Goal: Information Seeking & Learning: Check status

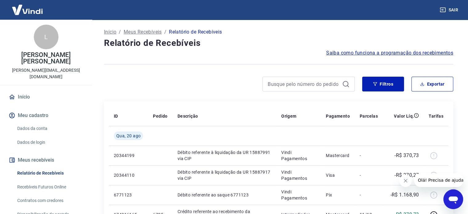
click at [404, 177] on button "Fechar mensagem da empresa" at bounding box center [405, 180] width 12 height 12
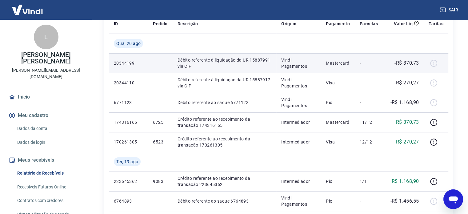
click at [127, 63] on p "20344199" at bounding box center [128, 63] width 29 height 6
copy p "20344199"
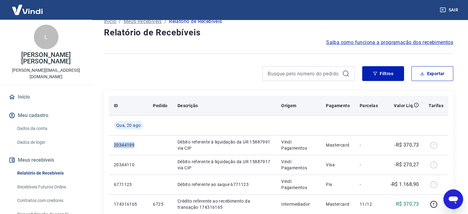
scroll to position [0, 0]
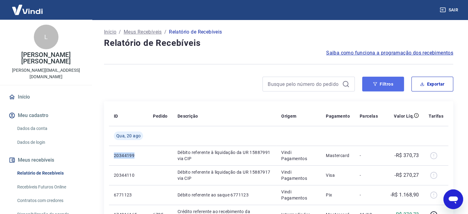
click at [389, 86] on button "Filtros" at bounding box center [383, 84] width 42 height 15
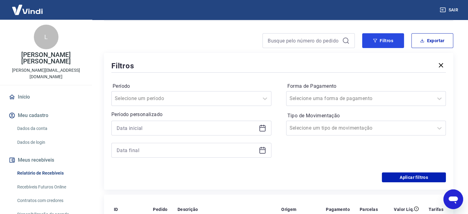
scroll to position [92, 0]
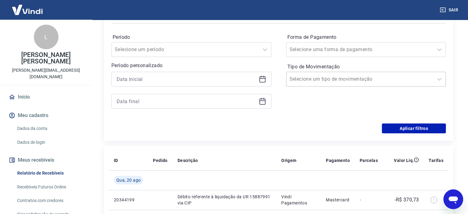
click at [303, 82] on input "Tipo de Movimentação" at bounding box center [320, 78] width 62 height 7
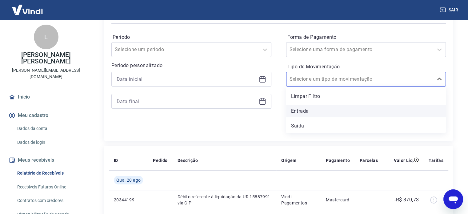
click at [309, 114] on div "Entrada" at bounding box center [366, 111] width 160 height 12
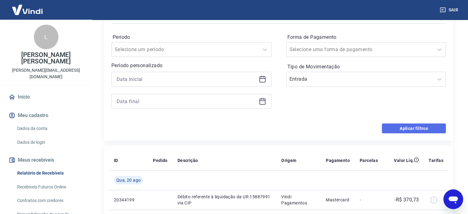
click at [406, 128] on button "Aplicar filtros" at bounding box center [414, 128] width 64 height 10
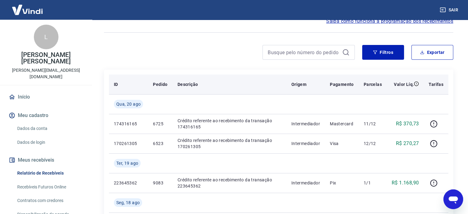
scroll to position [62, 0]
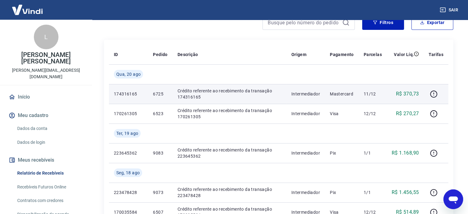
click at [131, 93] on p "174316165" at bounding box center [128, 94] width 29 height 6
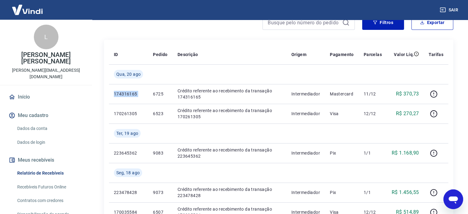
copy p "174316165"
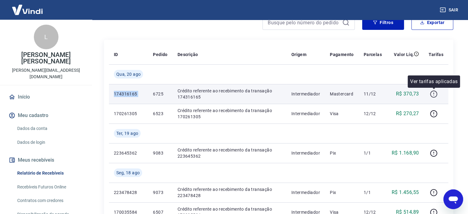
click at [434, 90] on icon "button" at bounding box center [433, 93] width 7 height 7
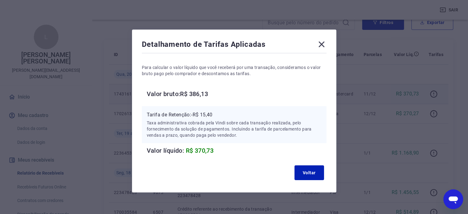
click at [320, 41] on icon at bounding box center [321, 44] width 10 height 10
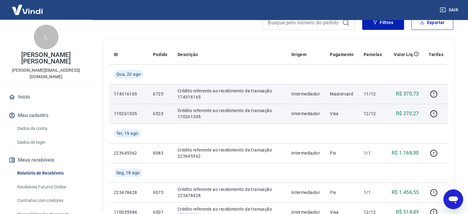
click at [133, 113] on p "170261305" at bounding box center [128, 113] width 29 height 6
copy p "170261305"
click at [431, 112] on icon "button" at bounding box center [433, 113] width 7 height 7
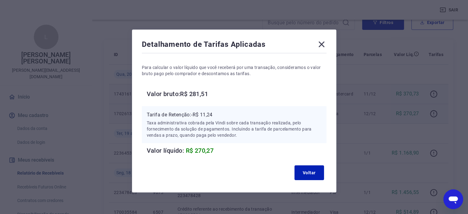
click at [323, 43] on icon at bounding box center [321, 45] width 6 height 6
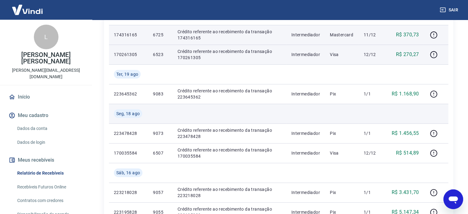
scroll to position [123, 0]
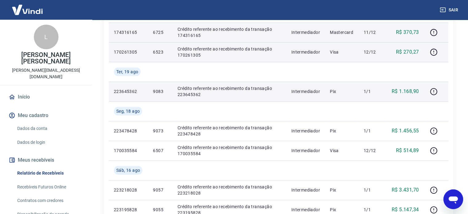
click at [121, 91] on p "223645362" at bounding box center [128, 91] width 29 height 6
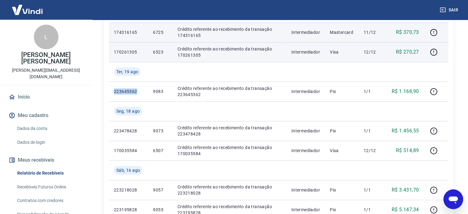
copy p "223645362"
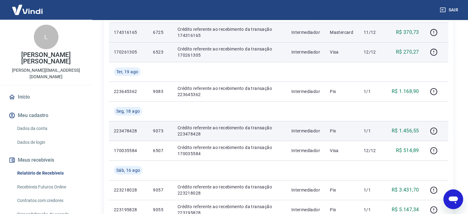
click at [128, 131] on p "223478428" at bounding box center [128, 131] width 29 height 6
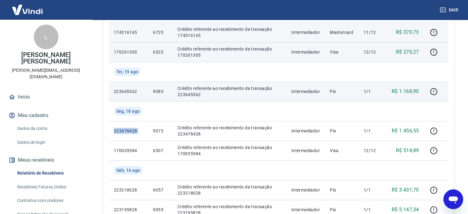
copy p "223478428"
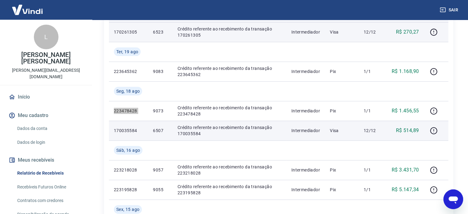
scroll to position [154, 0]
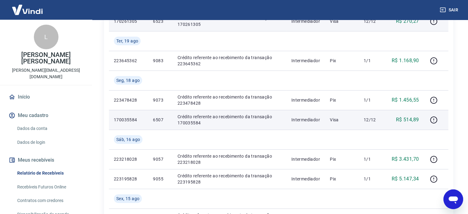
click at [129, 118] on p "170035584" at bounding box center [128, 120] width 29 height 6
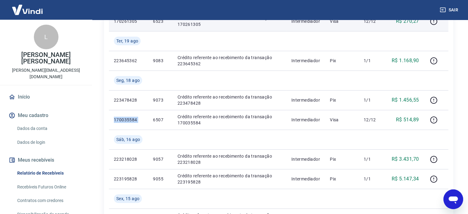
copy p "170035584"
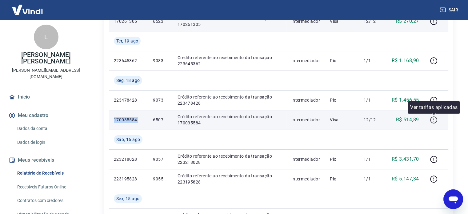
click at [434, 119] on icon "button" at bounding box center [434, 120] width 8 height 8
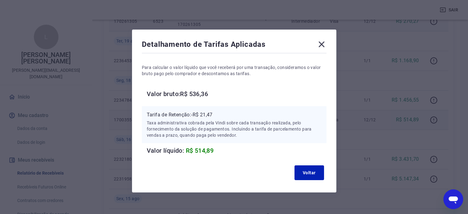
click at [322, 44] on icon at bounding box center [321, 44] width 10 height 10
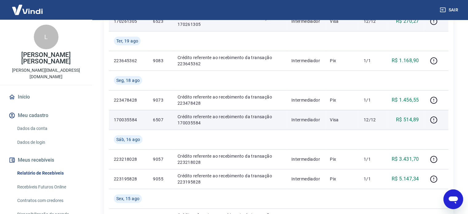
scroll to position [215, 0]
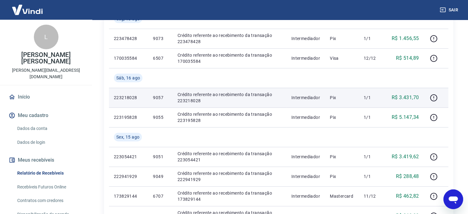
click at [124, 96] on p "223218028" at bounding box center [128, 97] width 29 height 6
copy p "223218028"
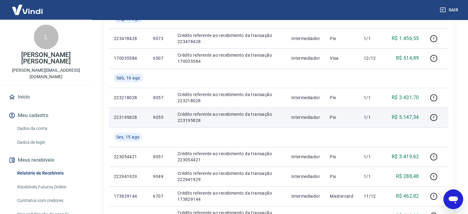
click at [121, 115] on p "223195828" at bounding box center [128, 117] width 29 height 6
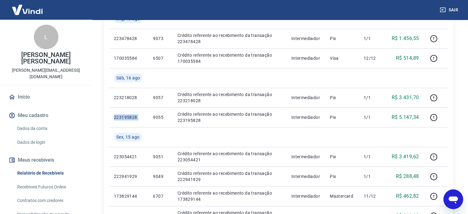
copy p "223195828"
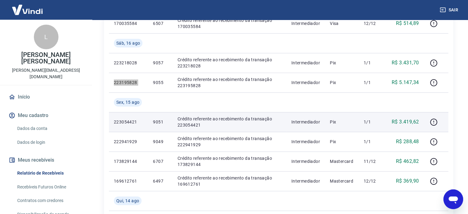
scroll to position [277, 0]
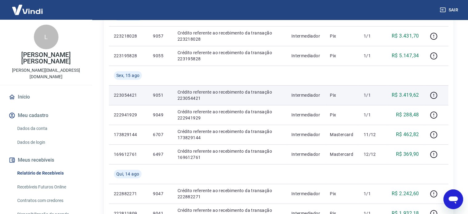
click at [121, 92] on td "223054421" at bounding box center [128, 95] width 39 height 20
copy p "223054421"
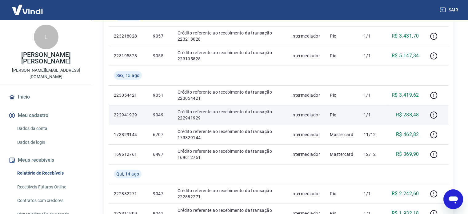
click at [122, 118] on td "222941929" at bounding box center [128, 115] width 39 height 20
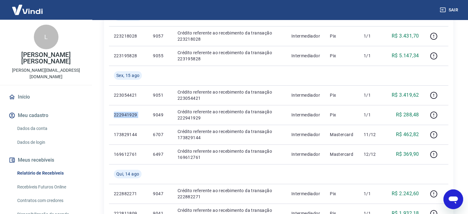
copy p "222941929"
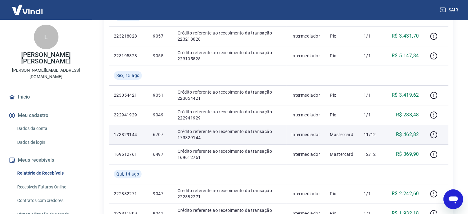
click at [125, 136] on p "173829144" at bounding box center [128, 134] width 29 height 6
click at [432, 133] on icon "button" at bounding box center [434, 135] width 8 height 8
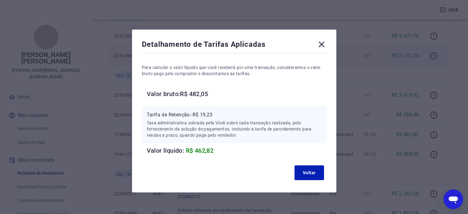
drag, startPoint x: 321, startPoint y: 45, endPoint x: 306, endPoint y: 52, distance: 15.8
click at [321, 45] on icon at bounding box center [321, 45] width 6 height 6
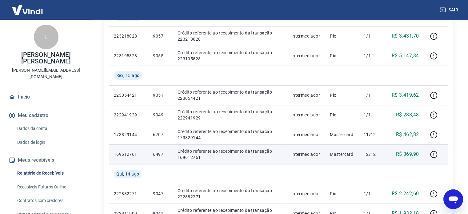
click at [127, 153] on p "169612761" at bounding box center [128, 154] width 29 height 6
click at [432, 153] on icon "button" at bounding box center [434, 154] width 8 height 8
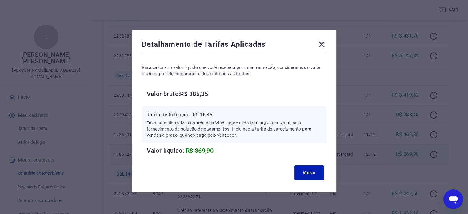
click at [322, 45] on icon at bounding box center [321, 44] width 10 height 10
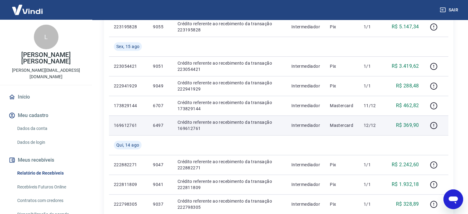
scroll to position [369, 0]
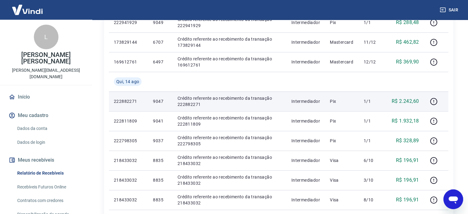
click at [127, 102] on p "222882271" at bounding box center [128, 101] width 29 height 6
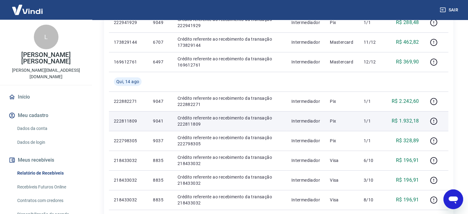
click at [136, 122] on p "222811809" at bounding box center [128, 121] width 29 height 6
click at [123, 120] on p "222811809" at bounding box center [128, 121] width 29 height 6
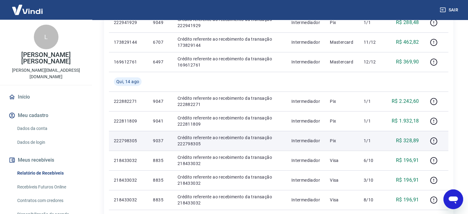
click at [129, 142] on p "222798305" at bounding box center [128, 140] width 29 height 6
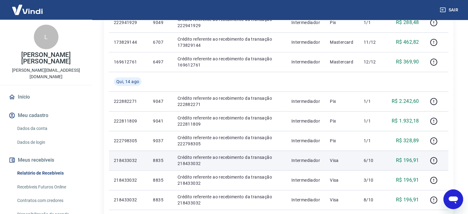
click at [128, 161] on p "218433032" at bounding box center [128, 160] width 29 height 6
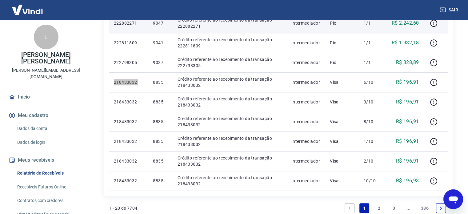
scroll to position [461, 0]
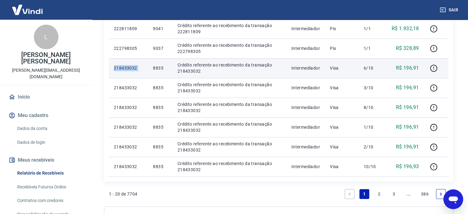
click at [125, 74] on td "218433032" at bounding box center [128, 68] width 39 height 20
click at [127, 69] on p "218433032" at bounding box center [128, 68] width 29 height 6
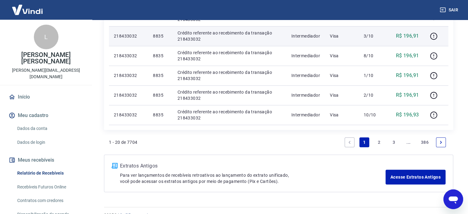
scroll to position [523, 0]
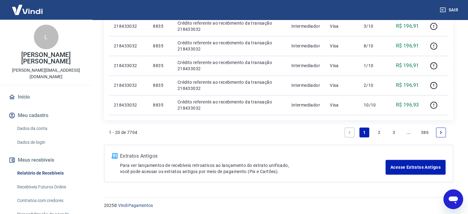
click at [378, 133] on link "2" at bounding box center [379, 132] width 10 height 10
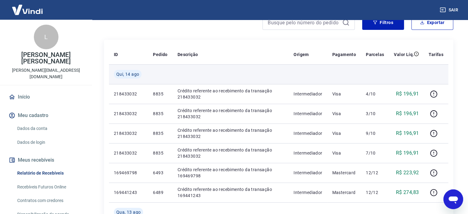
scroll to position [123, 0]
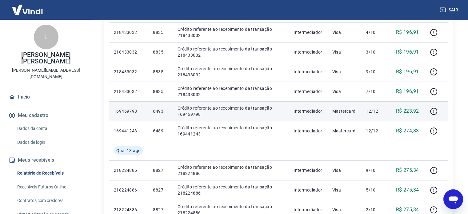
click at [125, 115] on td "169469798" at bounding box center [128, 111] width 39 height 20
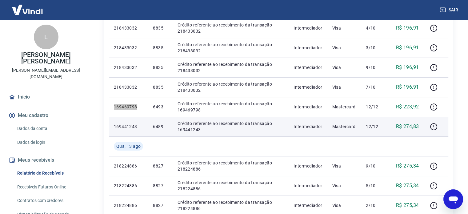
scroll to position [92, 0]
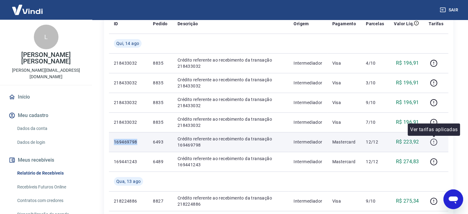
click at [434, 141] on icon "button" at bounding box center [434, 142] width 8 height 8
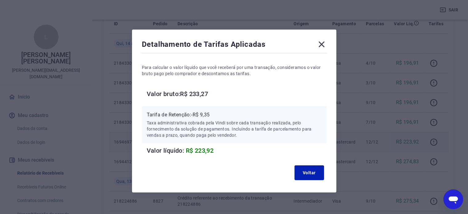
click at [321, 43] on icon at bounding box center [321, 45] width 6 height 6
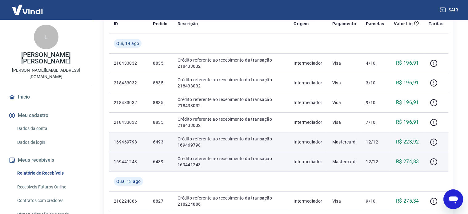
click at [131, 158] on p "169441243" at bounding box center [128, 161] width 29 height 6
click at [130, 158] on p "169441243" at bounding box center [128, 161] width 29 height 6
click at [434, 162] on icon "button" at bounding box center [434, 162] width 8 height 8
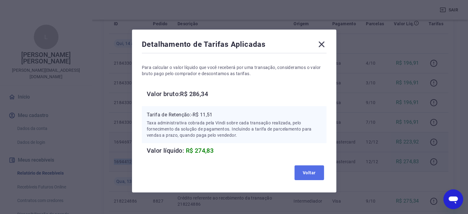
click at [307, 175] on button "Voltar" at bounding box center [309, 172] width 30 height 15
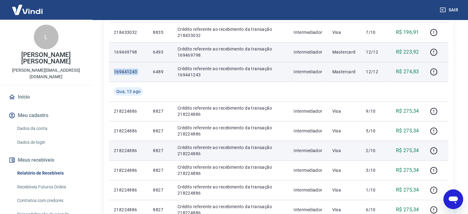
scroll to position [215, 0]
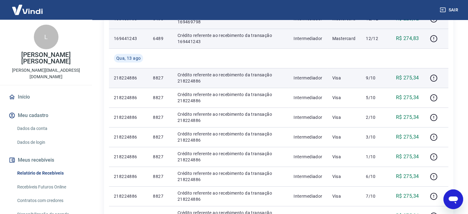
click at [125, 76] on p "218224886" at bounding box center [128, 78] width 29 height 6
click at [154, 79] on p "8827" at bounding box center [160, 78] width 14 height 6
click at [120, 77] on p "218224886" at bounding box center [128, 78] width 29 height 6
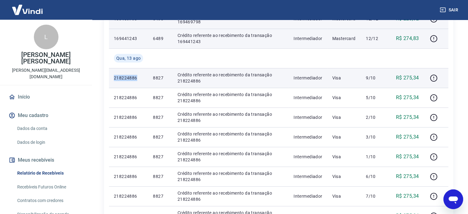
click at [120, 77] on p "218224886" at bounding box center [128, 78] width 29 height 6
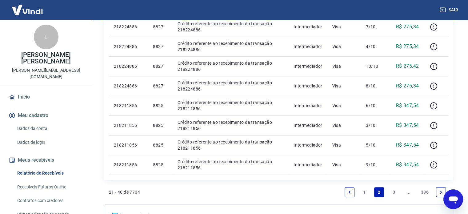
scroll to position [369, 0]
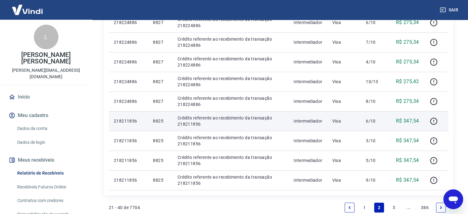
click at [126, 117] on td "218211856" at bounding box center [128, 121] width 39 height 20
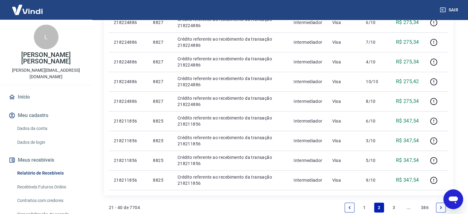
click at [394, 208] on link "3" at bounding box center [394, 207] width 10 height 10
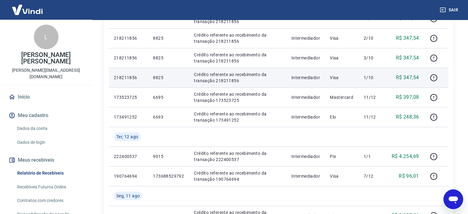
scroll to position [185, 0]
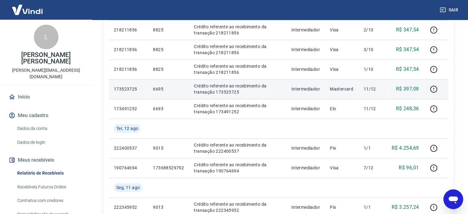
click at [129, 86] on p "173523725" at bounding box center [128, 89] width 29 height 6
click at [430, 87] on button "button" at bounding box center [433, 89] width 10 height 10
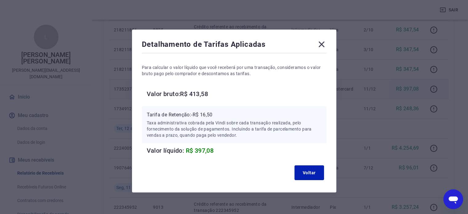
click at [322, 42] on icon at bounding box center [321, 44] width 10 height 10
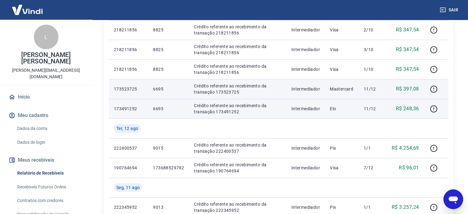
click at [123, 110] on p "173491252" at bounding box center [128, 108] width 29 height 6
click at [433, 107] on icon "button" at bounding box center [433, 108] width 1 height 2
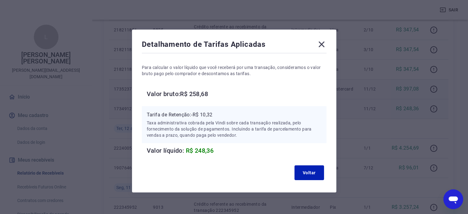
click at [320, 40] on icon at bounding box center [321, 44] width 10 height 10
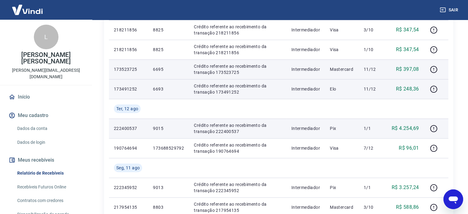
scroll to position [215, 0]
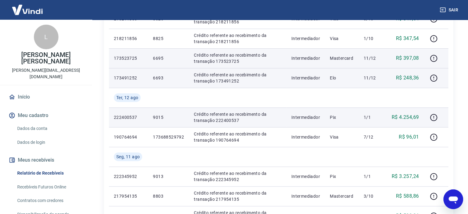
click at [122, 119] on p "222400537" at bounding box center [128, 117] width 29 height 6
click at [431, 117] on icon "button" at bounding box center [433, 117] width 7 height 7
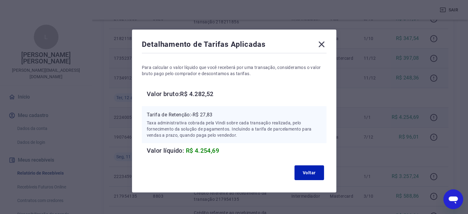
click at [320, 43] on icon at bounding box center [321, 45] width 6 height 6
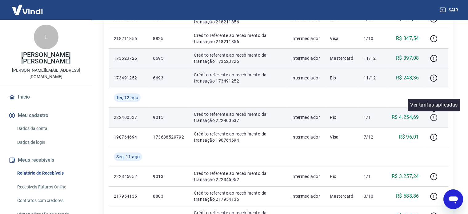
click at [431, 118] on icon "button" at bounding box center [433, 117] width 7 height 7
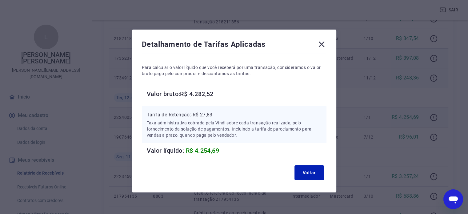
click at [319, 45] on icon at bounding box center [321, 44] width 10 height 10
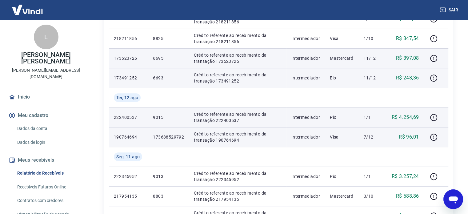
click at [121, 135] on p "190764694" at bounding box center [128, 137] width 29 height 6
click at [434, 136] on icon "button" at bounding box center [433, 136] width 1 height 2
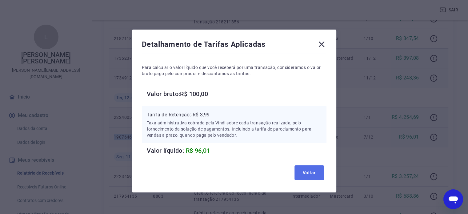
click at [309, 175] on button "Voltar" at bounding box center [309, 172] width 30 height 15
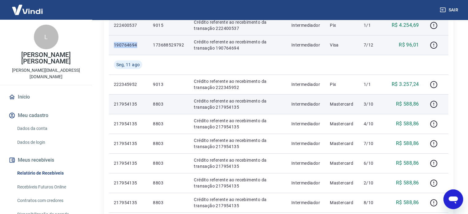
scroll to position [308, 0]
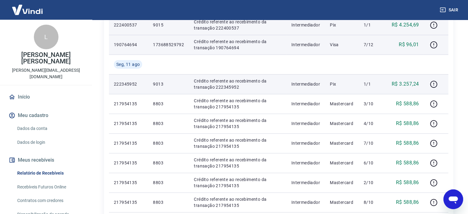
click at [121, 84] on p "222345952" at bounding box center [128, 84] width 29 height 6
click at [435, 83] on icon "button" at bounding box center [434, 84] width 8 height 8
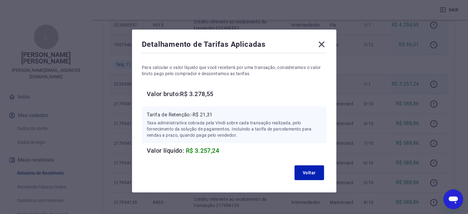
click at [320, 44] on icon at bounding box center [321, 45] width 6 height 6
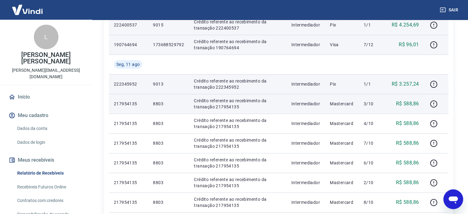
click at [119, 105] on p "217954135" at bounding box center [128, 104] width 29 height 6
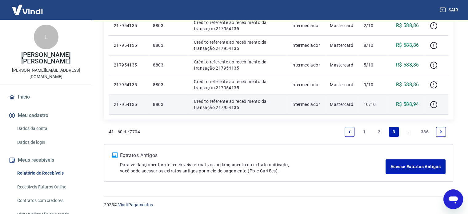
scroll to position [465, 0]
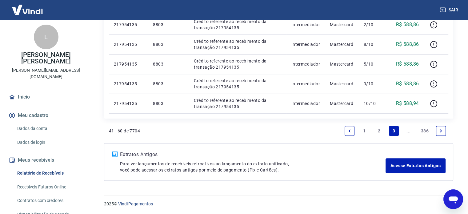
click at [407, 132] on link "..." at bounding box center [408, 131] width 10 height 10
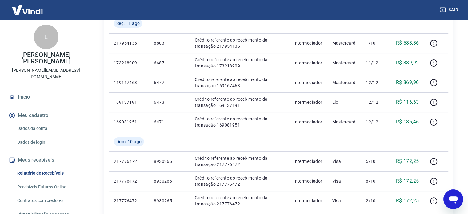
scroll to position [15, 0]
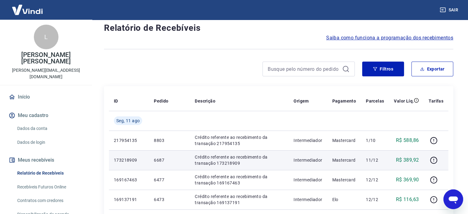
click at [125, 157] on p "173218909" at bounding box center [129, 160] width 30 height 6
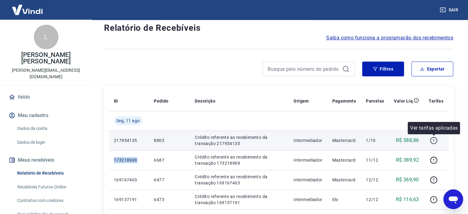
click at [435, 141] on icon "button" at bounding box center [434, 141] width 8 height 8
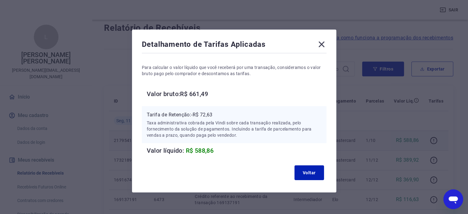
click at [320, 44] on icon at bounding box center [321, 45] width 6 height 6
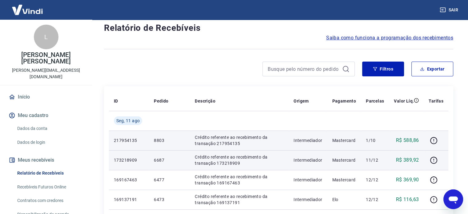
click at [120, 158] on p "173218909" at bounding box center [129, 160] width 30 height 6
click at [435, 158] on icon "button" at bounding box center [434, 160] width 8 height 8
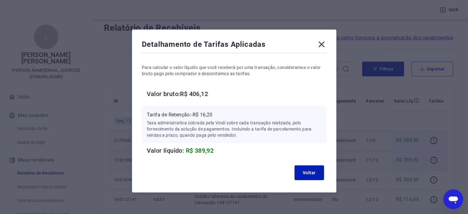
click at [322, 43] on icon at bounding box center [321, 45] width 6 height 6
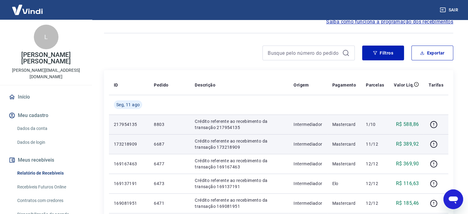
scroll to position [46, 0]
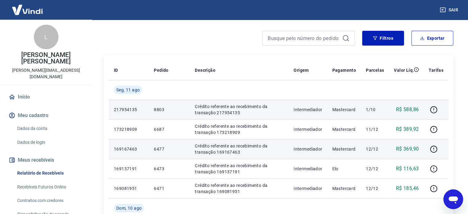
click at [125, 144] on td "169167463" at bounding box center [129, 149] width 40 height 20
click at [132, 149] on p "169167463" at bounding box center [129, 149] width 30 height 6
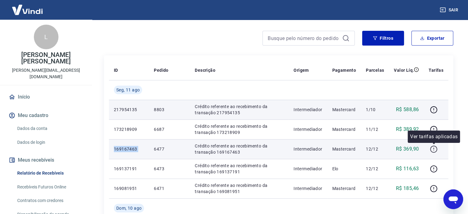
click at [435, 147] on icon "button" at bounding box center [434, 149] width 8 height 8
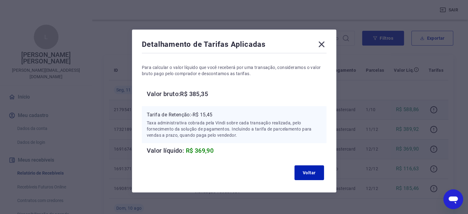
click at [318, 45] on icon at bounding box center [321, 44] width 10 height 10
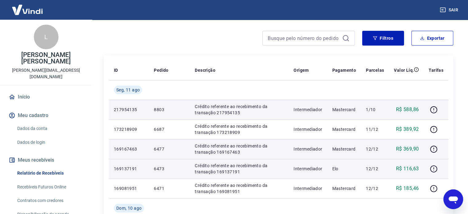
click at [129, 165] on td "169137191" at bounding box center [129, 169] width 40 height 20
click at [433, 167] on icon "button" at bounding box center [434, 169] width 8 height 8
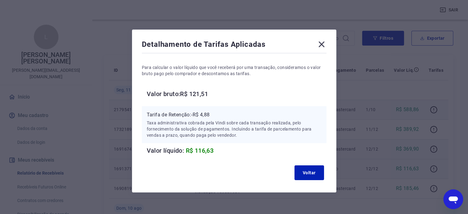
click at [321, 43] on icon at bounding box center [321, 44] width 10 height 10
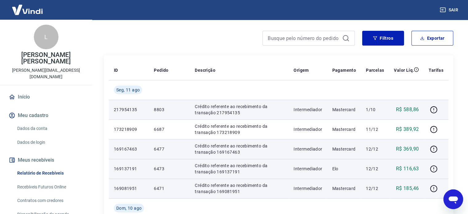
click at [123, 180] on td "169081951" at bounding box center [129, 188] width 40 height 20
click at [126, 186] on p "169081951" at bounding box center [129, 188] width 30 height 6
click at [432, 191] on icon "button" at bounding box center [434, 189] width 8 height 8
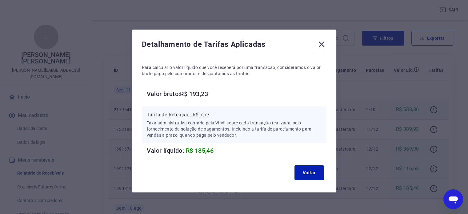
click at [319, 46] on icon at bounding box center [321, 45] width 6 height 6
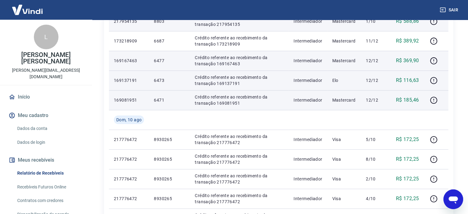
scroll to position [169, 0]
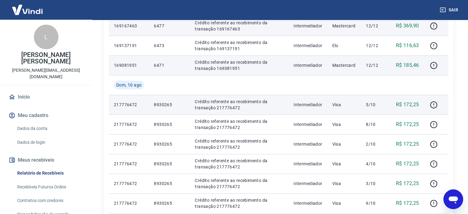
click at [125, 105] on p "217776472" at bounding box center [129, 104] width 30 height 6
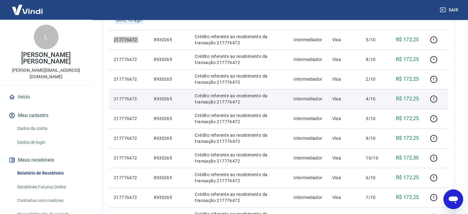
scroll to position [230, 0]
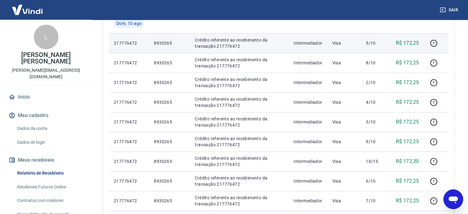
click at [161, 44] on p "8930265" at bounding box center [169, 43] width 31 height 6
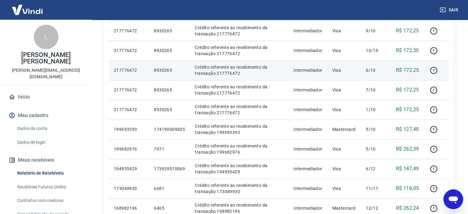
scroll to position [353, 0]
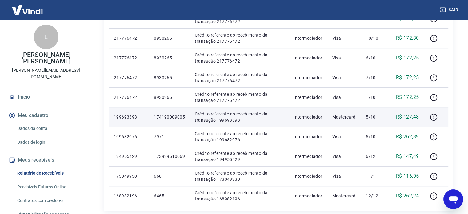
click at [123, 119] on p "199693393" at bounding box center [129, 117] width 30 height 6
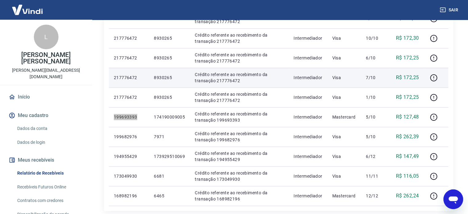
scroll to position [384, 0]
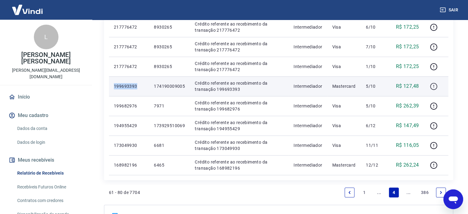
click at [435, 84] on icon "button" at bounding box center [434, 86] width 8 height 8
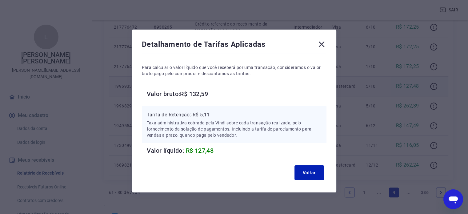
click at [322, 43] on icon at bounding box center [321, 45] width 6 height 6
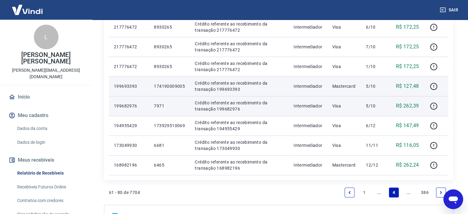
click at [130, 105] on p "199682976" at bounding box center [129, 106] width 30 height 6
click at [435, 103] on icon "button" at bounding box center [433, 105] width 7 height 7
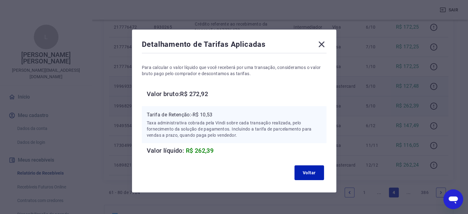
click at [320, 46] on icon at bounding box center [321, 44] width 10 height 10
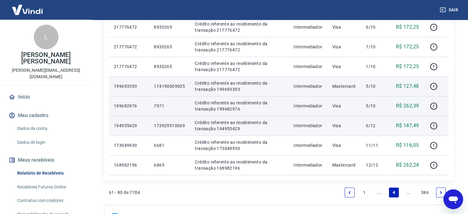
click at [126, 125] on p "194955429" at bounding box center [129, 125] width 30 height 6
click at [432, 124] on icon "button" at bounding box center [434, 126] width 8 height 8
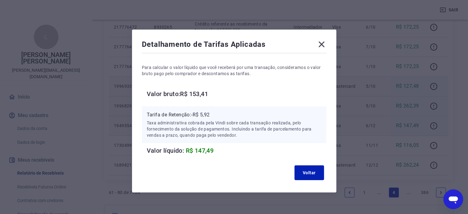
click at [322, 46] on icon at bounding box center [321, 45] width 6 height 6
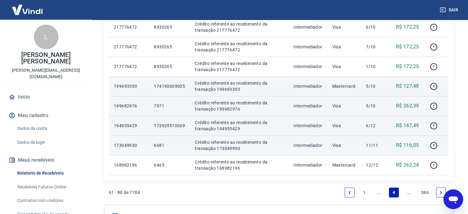
click at [125, 145] on p "173049930" at bounding box center [129, 145] width 30 height 6
click at [435, 143] on icon "button" at bounding box center [434, 145] width 8 height 8
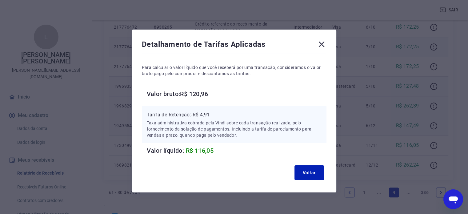
click at [322, 43] on icon at bounding box center [321, 45] width 6 height 6
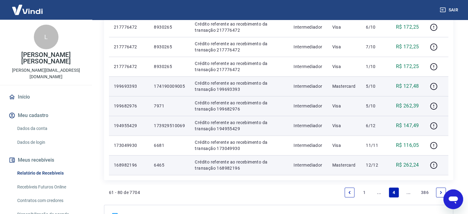
click at [122, 163] on p "168982196" at bounding box center [129, 165] width 30 height 6
click at [434, 164] on icon "button" at bounding box center [434, 165] width 8 height 8
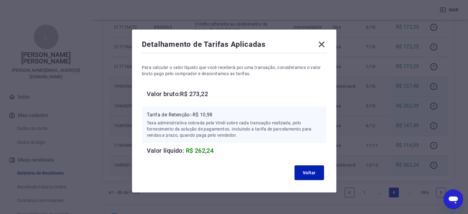
click at [322, 43] on icon at bounding box center [321, 45] width 6 height 6
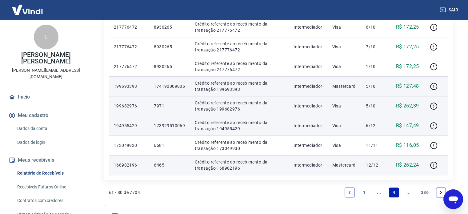
click at [407, 190] on link "..." at bounding box center [408, 192] width 10 height 10
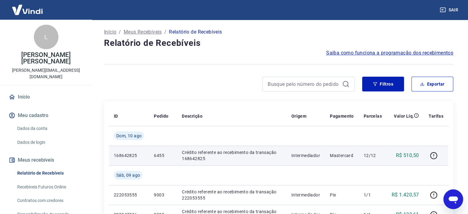
click at [129, 153] on p "168642825" at bounding box center [129, 155] width 30 height 6
click at [436, 156] on icon "button" at bounding box center [434, 156] width 8 height 8
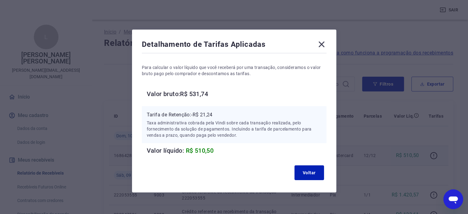
click at [321, 44] on icon at bounding box center [321, 45] width 6 height 6
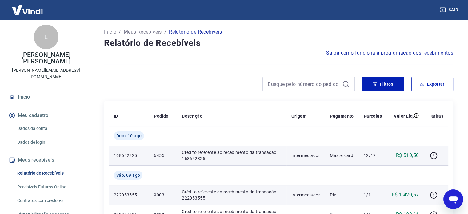
scroll to position [92, 0]
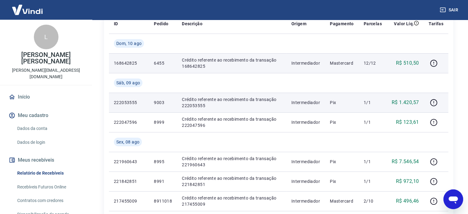
click at [130, 102] on p "222053555" at bounding box center [129, 102] width 30 height 6
click at [434, 101] on icon "button" at bounding box center [434, 103] width 8 height 8
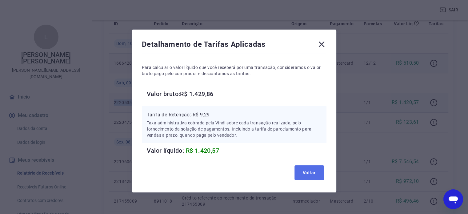
click at [312, 176] on button "Voltar" at bounding box center [309, 172] width 30 height 15
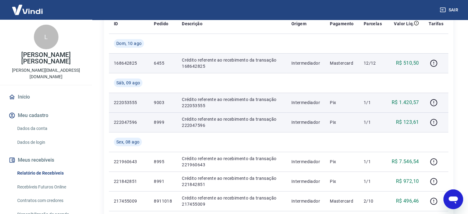
click at [123, 120] on p "222047596" at bounding box center [129, 122] width 30 height 6
click at [435, 122] on icon "button" at bounding box center [434, 122] width 8 height 8
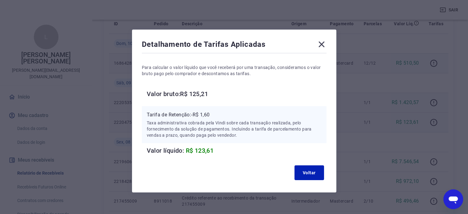
click at [323, 45] on icon at bounding box center [321, 44] width 10 height 10
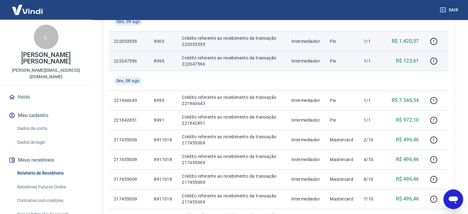
scroll to position [154, 0]
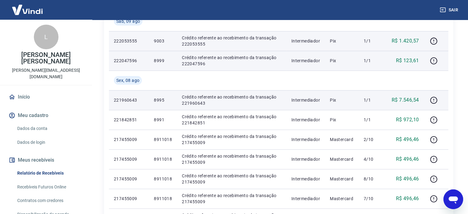
click at [122, 98] on p "221960643" at bounding box center [129, 100] width 30 height 6
click at [434, 100] on icon "button" at bounding box center [434, 100] width 8 height 8
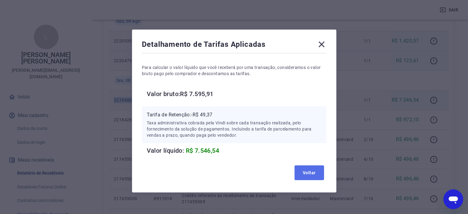
click at [312, 177] on button "Voltar" at bounding box center [309, 172] width 30 height 15
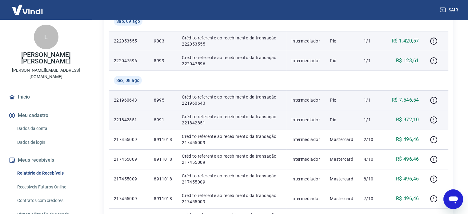
click at [127, 117] on p "221842851" at bounding box center [129, 120] width 30 height 6
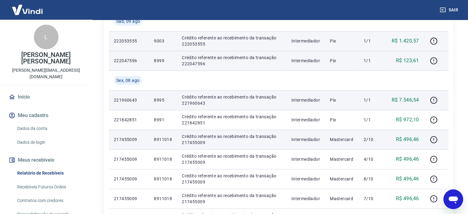
click at [122, 139] on p "217455009" at bounding box center [129, 139] width 30 height 6
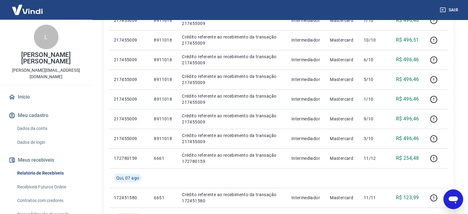
scroll to position [369, 0]
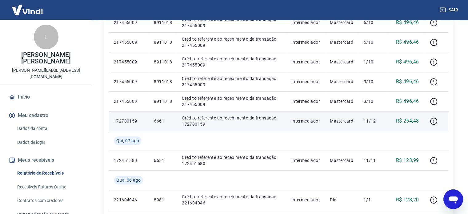
click at [121, 118] on p "172780159" at bounding box center [129, 121] width 30 height 6
click at [430, 121] on icon "button" at bounding box center [433, 120] width 7 height 7
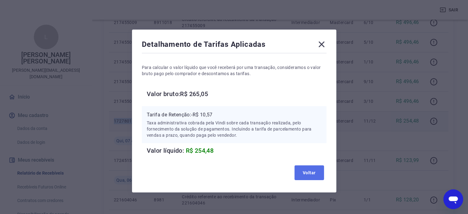
click at [316, 176] on button "Voltar" at bounding box center [309, 172] width 30 height 15
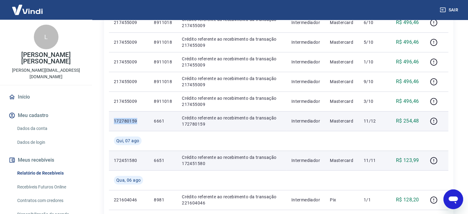
scroll to position [400, 0]
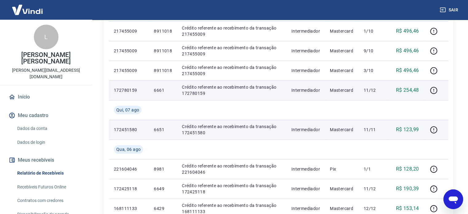
click at [127, 127] on p "172451580" at bounding box center [129, 129] width 30 height 6
click at [434, 133] on icon "button" at bounding box center [434, 130] width 8 height 8
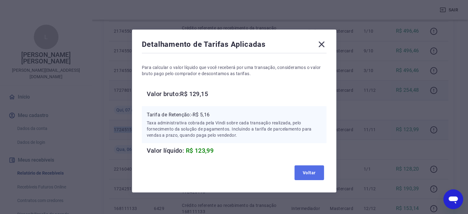
click at [315, 173] on button "Voltar" at bounding box center [309, 172] width 30 height 15
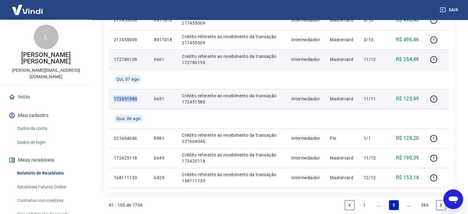
scroll to position [461, 0]
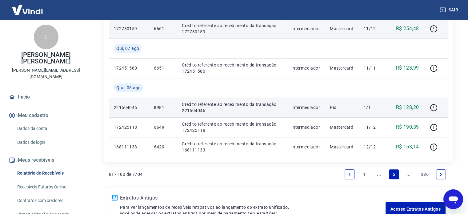
click at [125, 109] on p "221604046" at bounding box center [129, 107] width 30 height 6
click at [429, 102] on div at bounding box center [435, 107] width 15 height 10
click at [433, 105] on icon "button" at bounding box center [434, 108] width 8 height 8
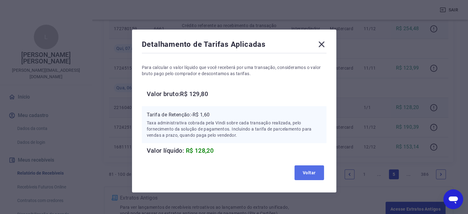
click at [311, 170] on button "Voltar" at bounding box center [309, 172] width 30 height 15
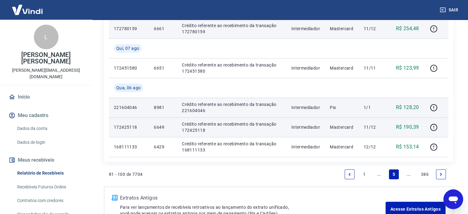
click at [123, 128] on p "172425118" at bounding box center [129, 127] width 30 height 6
click at [433, 126] on icon "button" at bounding box center [433, 126] width 1 height 2
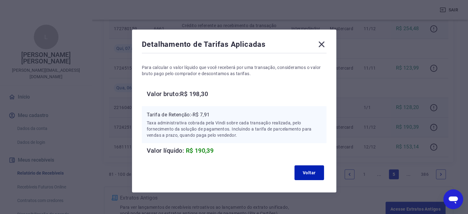
click at [324, 38] on div "Detalhamento de Tarifas Aplicadas Para calcular o valor líquido que você recebe…" at bounding box center [234, 111] width 204 height 163
click at [322, 43] on icon at bounding box center [321, 45] width 6 height 6
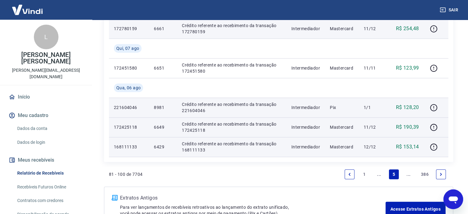
click at [134, 144] on p "168111133" at bounding box center [129, 147] width 30 height 6
click at [433, 145] on icon "button" at bounding box center [434, 147] width 8 height 8
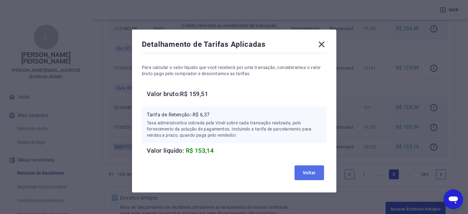
click at [308, 176] on button "Voltar" at bounding box center [309, 172] width 30 height 15
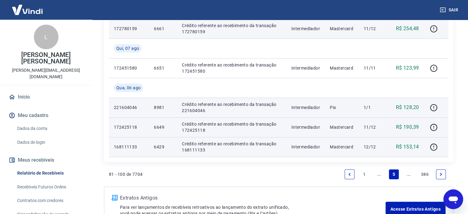
click at [410, 176] on link "..." at bounding box center [408, 174] width 10 height 10
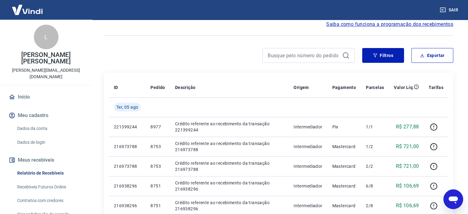
scroll to position [62, 0]
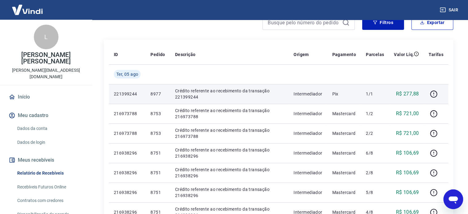
click at [128, 95] on p "221399244" at bounding box center [127, 94] width 27 height 6
click at [432, 96] on icon "button" at bounding box center [433, 93] width 7 height 7
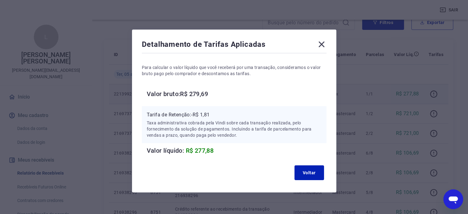
click at [322, 45] on icon at bounding box center [321, 44] width 10 height 10
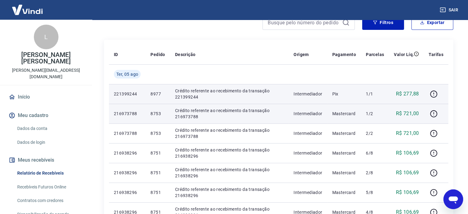
click at [131, 109] on td "216973788" at bounding box center [127, 114] width 37 height 20
click at [129, 112] on p "216973788" at bounding box center [127, 113] width 27 height 6
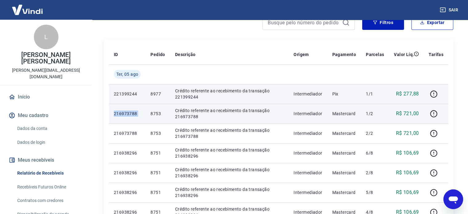
click at [129, 112] on p "216973788" at bounding box center [127, 113] width 27 height 6
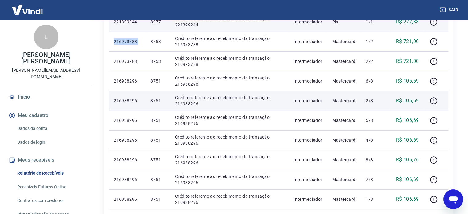
scroll to position [123, 0]
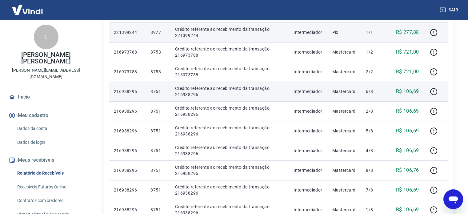
click at [119, 92] on p "216938296" at bounding box center [127, 91] width 27 height 6
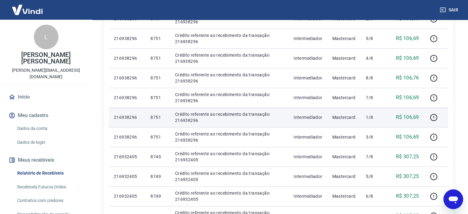
scroll to position [246, 0]
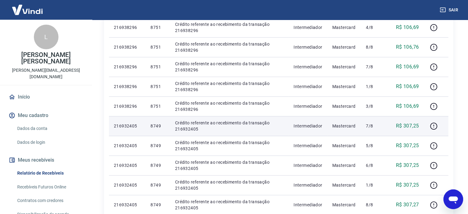
click at [127, 126] on p "216932405" at bounding box center [127, 126] width 27 height 6
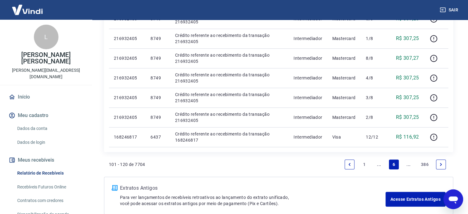
scroll to position [400, 0]
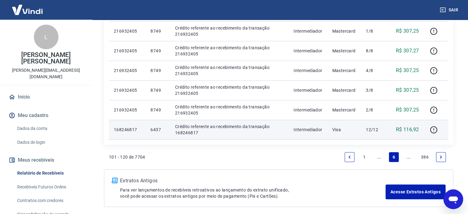
click at [126, 129] on p "168246817" at bounding box center [127, 129] width 27 height 6
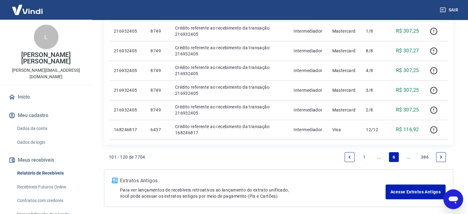
click at [407, 157] on link "..." at bounding box center [408, 157] width 10 height 10
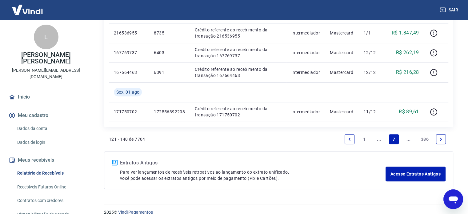
scroll to position [485, 0]
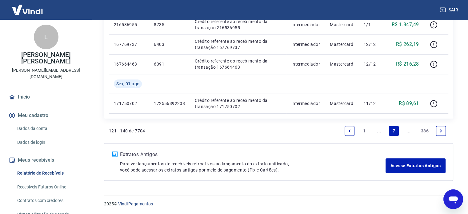
click at [381, 132] on link "..." at bounding box center [379, 131] width 10 height 10
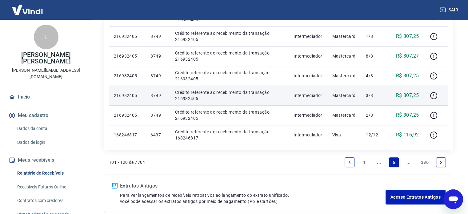
scroll to position [395, 0]
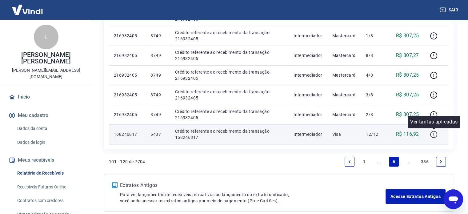
click at [435, 135] on icon "button" at bounding box center [434, 134] width 8 height 8
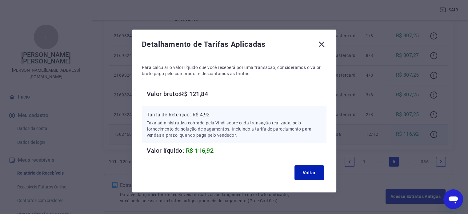
click at [321, 44] on icon at bounding box center [321, 45] width 6 height 6
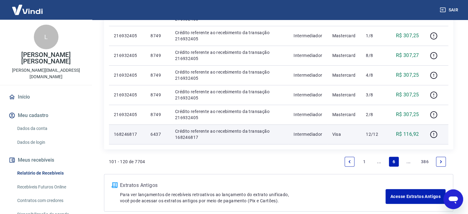
click at [411, 160] on link "..." at bounding box center [408, 162] width 10 height 10
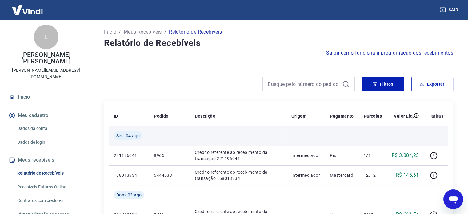
scroll to position [62, 0]
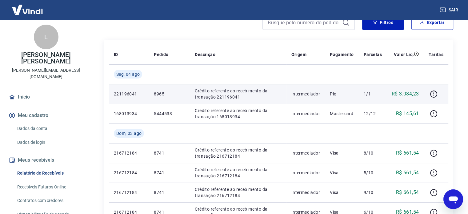
click at [124, 91] on p "221196041" at bounding box center [129, 94] width 30 height 6
click at [433, 96] on icon "button" at bounding box center [434, 94] width 8 height 8
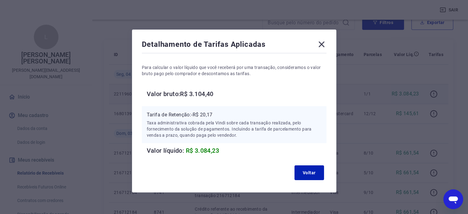
click at [322, 46] on icon at bounding box center [321, 44] width 10 height 10
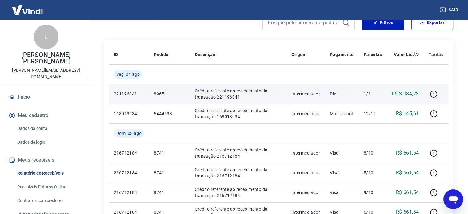
click at [129, 98] on td "221196041" at bounding box center [129, 94] width 40 height 20
click at [129, 97] on td "221196041" at bounding box center [129, 94] width 40 height 20
click at [434, 96] on icon "button" at bounding box center [434, 94] width 8 height 8
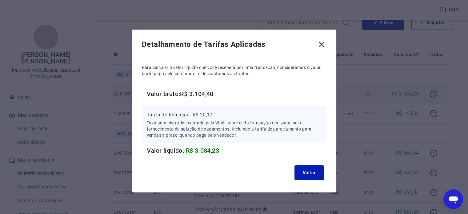
click at [318, 45] on icon at bounding box center [321, 44] width 10 height 10
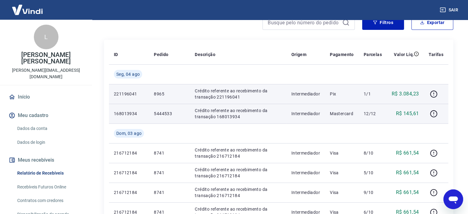
click at [119, 113] on p "168013934" at bounding box center [129, 113] width 30 height 6
click at [431, 113] on icon "button" at bounding box center [434, 114] width 8 height 8
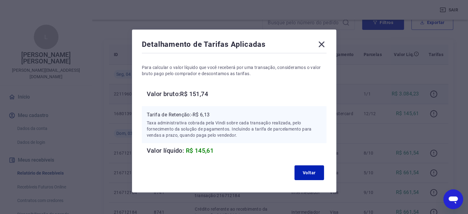
click at [321, 45] on icon at bounding box center [321, 44] width 10 height 10
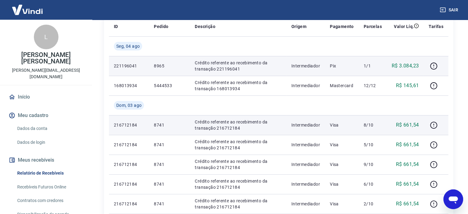
scroll to position [123, 0]
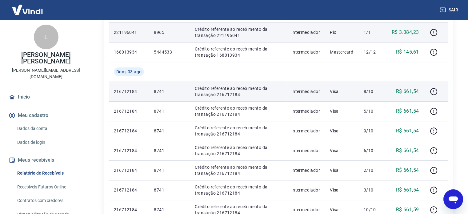
click at [123, 92] on p "216712184" at bounding box center [129, 91] width 30 height 6
click at [128, 91] on p "216712184" at bounding box center [129, 91] width 30 height 6
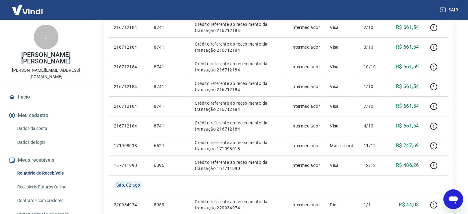
scroll to position [277, 0]
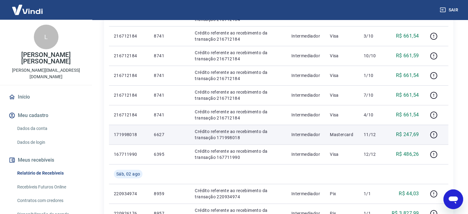
click at [125, 128] on td "171998018" at bounding box center [129, 135] width 40 height 20
click at [130, 137] on p "171998018" at bounding box center [129, 134] width 30 height 6
click at [435, 136] on icon "button" at bounding box center [434, 135] width 8 height 8
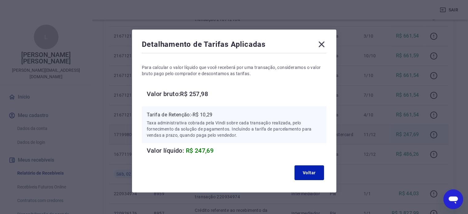
click at [323, 41] on icon at bounding box center [321, 44] width 10 height 10
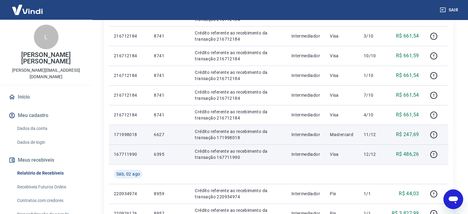
click at [128, 154] on p "167711990" at bounding box center [129, 154] width 30 height 6
click at [432, 154] on icon "button" at bounding box center [434, 154] width 8 height 8
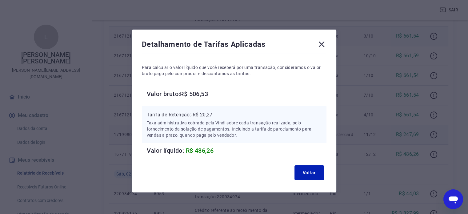
click at [324, 40] on icon at bounding box center [321, 44] width 10 height 10
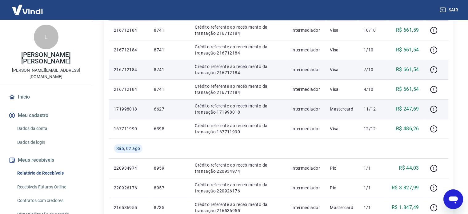
scroll to position [338, 0]
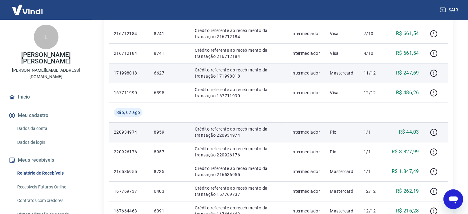
click at [123, 131] on p "220934974" at bounding box center [129, 132] width 30 height 6
click at [435, 129] on icon "button" at bounding box center [434, 132] width 8 height 8
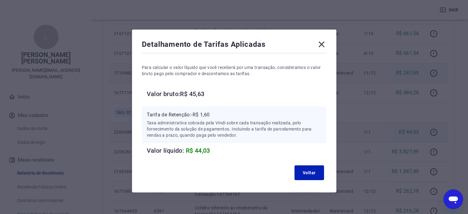
click at [321, 47] on icon at bounding box center [321, 44] width 10 height 10
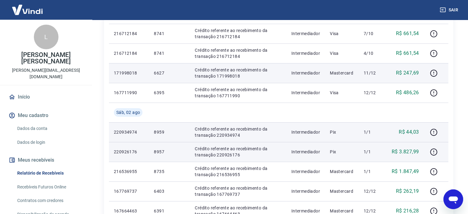
click at [126, 149] on p "220926176" at bounding box center [129, 152] width 30 height 6
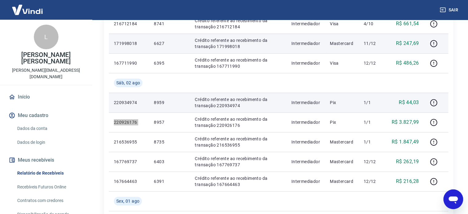
scroll to position [400, 0]
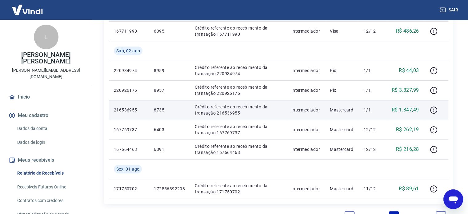
click at [128, 108] on p "216536955" at bounding box center [129, 110] width 30 height 6
click at [129, 111] on p "216536955" at bounding box center [129, 110] width 30 height 6
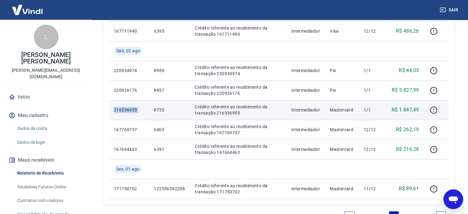
click at [129, 111] on p "216536955" at bounding box center [129, 110] width 30 height 6
click at [436, 113] on icon "button" at bounding box center [434, 110] width 8 height 8
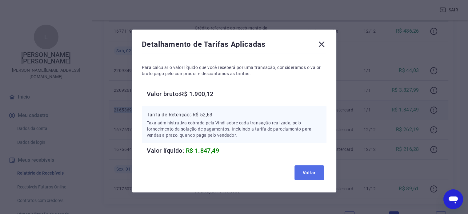
click at [315, 168] on button "Voltar" at bounding box center [309, 172] width 30 height 15
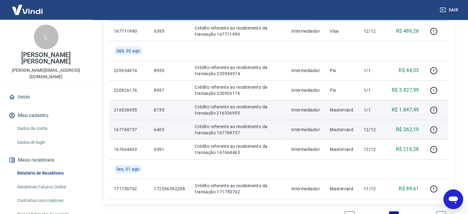
drag, startPoint x: 112, startPoint y: 125, endPoint x: 125, endPoint y: 130, distance: 13.9
click at [113, 125] on td "167769737" at bounding box center [129, 130] width 40 height 20
click at [125, 130] on p "167769737" at bounding box center [129, 129] width 30 height 6
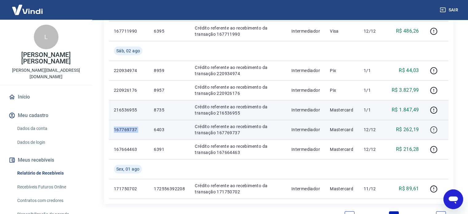
click at [429, 131] on button "button" at bounding box center [433, 130] width 10 height 10
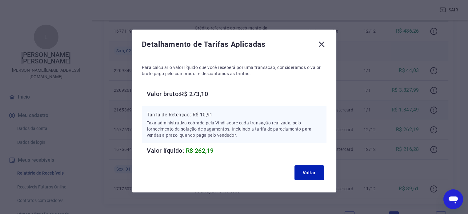
click at [323, 46] on icon at bounding box center [321, 44] width 10 height 10
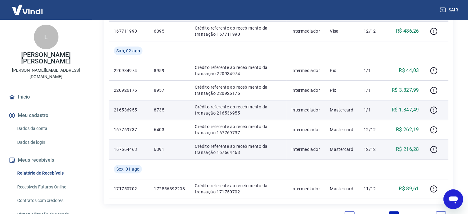
click at [126, 151] on p "167664463" at bounding box center [129, 149] width 30 height 6
click at [430, 150] on icon "button" at bounding box center [434, 149] width 8 height 8
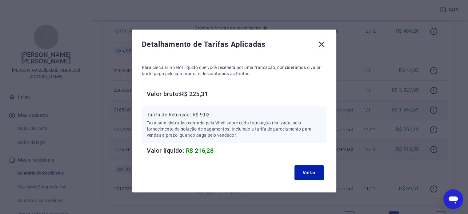
click at [320, 44] on icon at bounding box center [321, 44] width 10 height 10
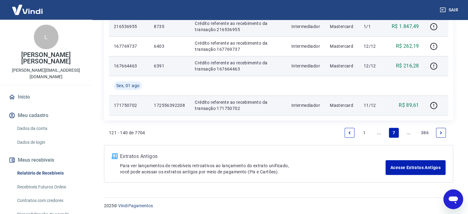
scroll to position [485, 0]
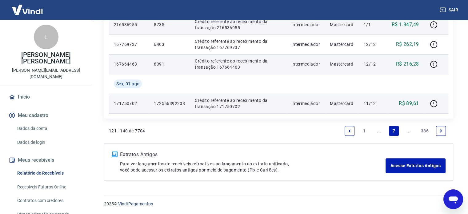
click at [124, 101] on p "171750702" at bounding box center [129, 103] width 30 height 6
click at [432, 102] on icon "button" at bounding box center [434, 104] width 8 height 8
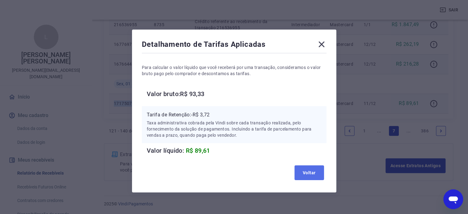
click at [312, 176] on button "Voltar" at bounding box center [309, 172] width 30 height 15
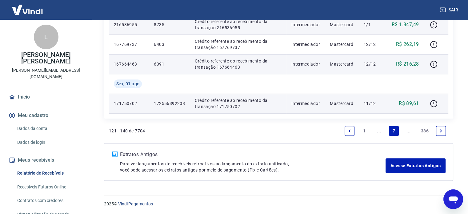
click at [408, 133] on link "..." at bounding box center [408, 131] width 10 height 10
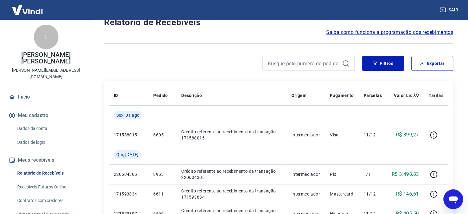
scroll to position [62, 0]
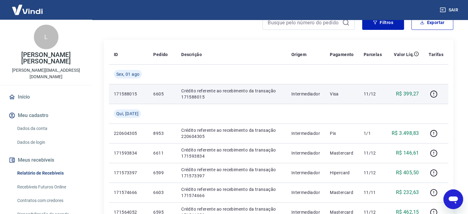
click at [127, 96] on p "171588015" at bounding box center [129, 94] width 30 height 6
click at [434, 94] on icon "button" at bounding box center [433, 93] width 1 height 2
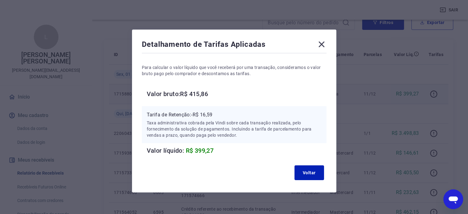
click at [320, 45] on icon at bounding box center [321, 44] width 10 height 10
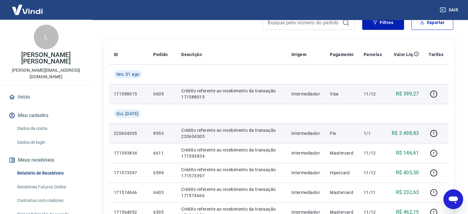
click at [125, 131] on p "220604305" at bounding box center [129, 133] width 30 height 6
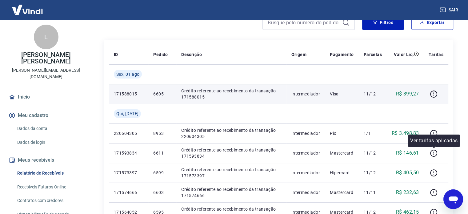
click at [437, 136] on div "Ver tarifas aplicadas" at bounding box center [433, 140] width 52 height 12
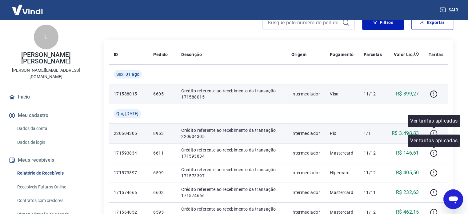
click at [434, 134] on icon "button" at bounding box center [434, 133] width 8 height 8
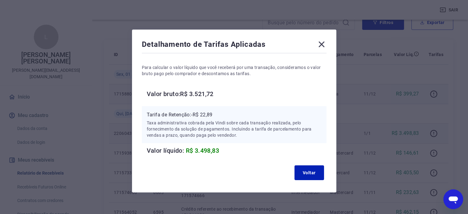
click at [316, 45] on icon at bounding box center [321, 44] width 10 height 10
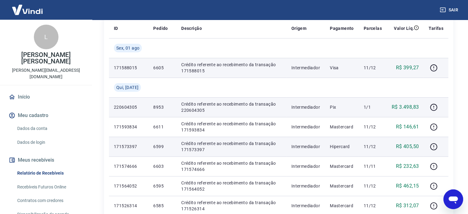
scroll to position [123, 0]
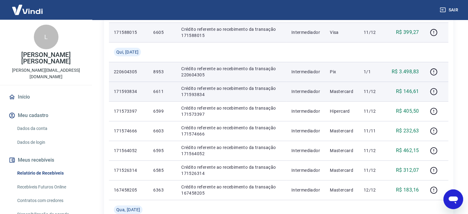
click at [132, 87] on td "171593834" at bounding box center [128, 91] width 39 height 20
click at [431, 88] on icon "button" at bounding box center [434, 92] width 8 height 8
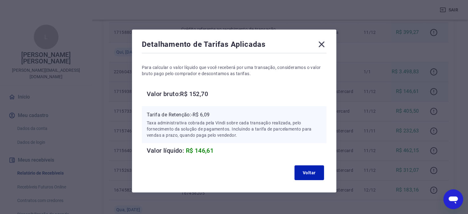
click at [321, 42] on icon at bounding box center [321, 44] width 10 height 10
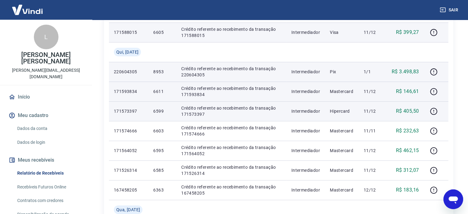
click at [129, 109] on p "171573397" at bounding box center [129, 111] width 30 height 6
click at [433, 113] on icon "button" at bounding box center [434, 111] width 8 height 8
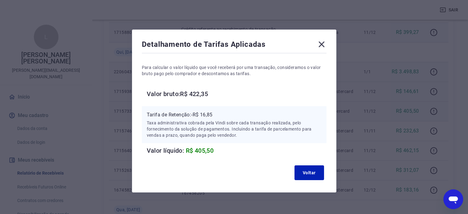
click at [320, 45] on icon at bounding box center [321, 45] width 6 height 6
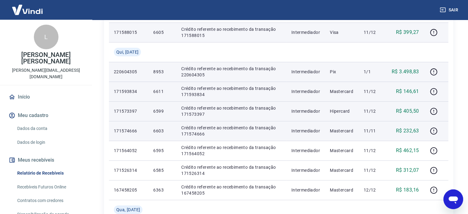
click at [123, 128] on p "171574666" at bounding box center [129, 131] width 30 height 6
click at [431, 132] on icon "button" at bounding box center [433, 130] width 7 height 7
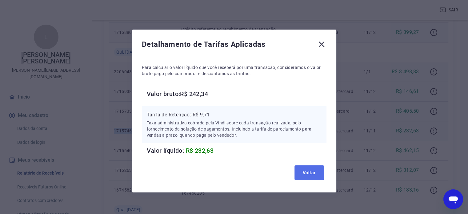
click at [308, 170] on button "Voltar" at bounding box center [309, 172] width 30 height 15
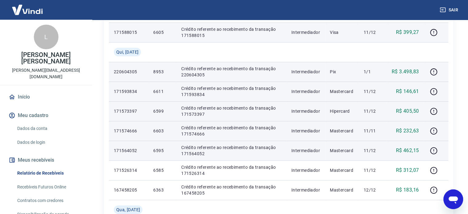
click at [121, 149] on p "171564052" at bounding box center [129, 150] width 30 height 6
click at [434, 147] on icon "button" at bounding box center [433, 150] width 7 height 7
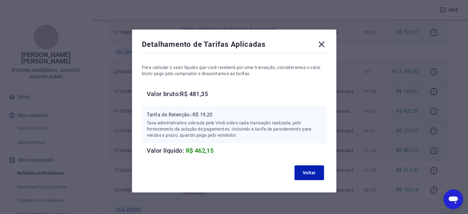
click at [320, 44] on icon at bounding box center [321, 44] width 10 height 10
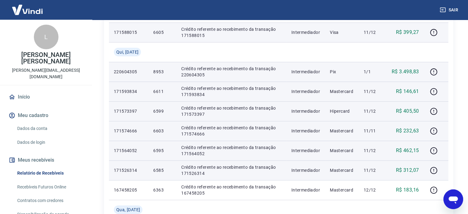
click at [130, 167] on p "171526314" at bounding box center [129, 170] width 30 height 6
click at [433, 169] on icon "button" at bounding box center [434, 170] width 8 height 8
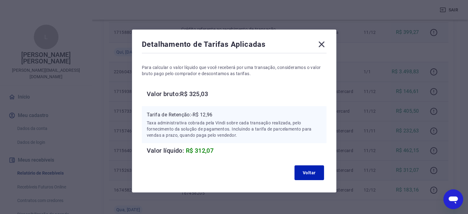
click at [321, 45] on icon at bounding box center [321, 45] width 6 height 6
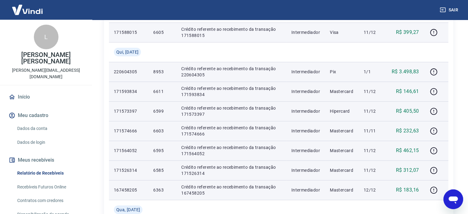
click at [129, 193] on p "167458205" at bounding box center [129, 190] width 30 height 6
click at [128, 190] on p "167458205" at bounding box center [129, 190] width 30 height 6
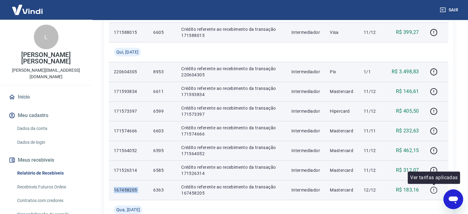
click at [433, 191] on icon "button" at bounding box center [433, 191] width 1 height 1
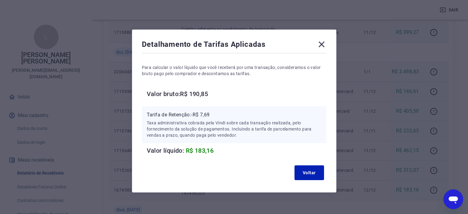
click at [319, 43] on icon at bounding box center [321, 45] width 6 height 6
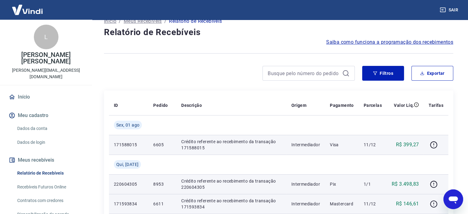
scroll to position [0, 0]
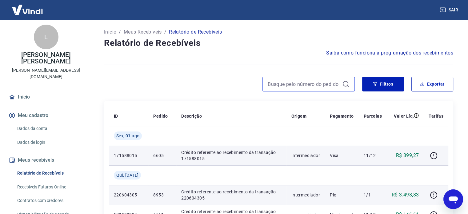
click at [319, 83] on input at bounding box center [304, 83] width 72 height 9
paste input "8949"
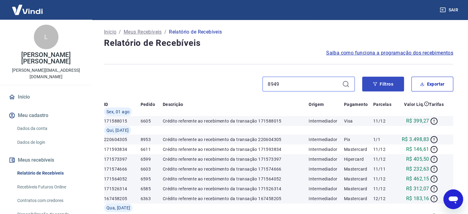
type input "8949"
click at [375, 82] on button "Filtros" at bounding box center [383, 84] width 42 height 15
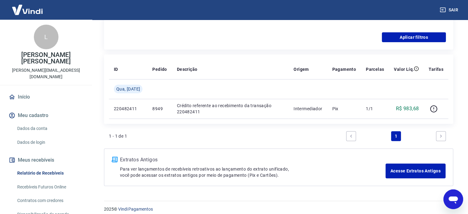
scroll to position [185, 0]
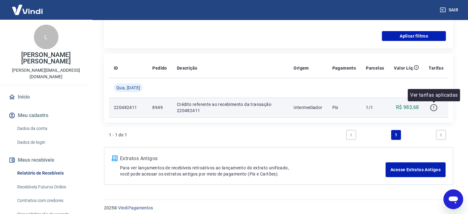
click at [434, 105] on icon "button" at bounding box center [434, 108] width 8 height 8
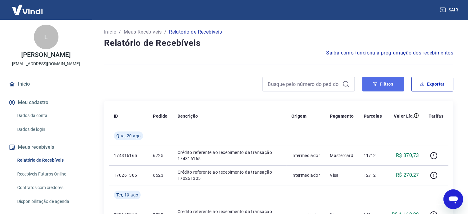
click at [386, 82] on button "Filtros" at bounding box center [383, 84] width 42 height 15
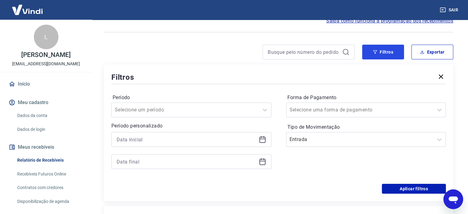
scroll to position [31, 0]
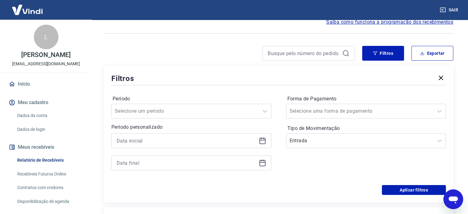
click at [26, 112] on link "Dados da conta" at bounding box center [50, 115] width 70 height 13
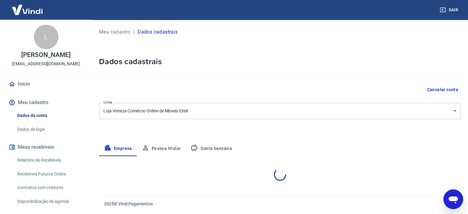
select select "PR"
select select "business"
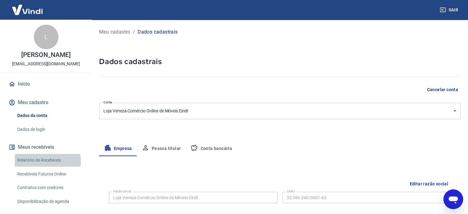
click at [42, 161] on link "Relatório de Recebíveis" at bounding box center [50, 160] width 70 height 13
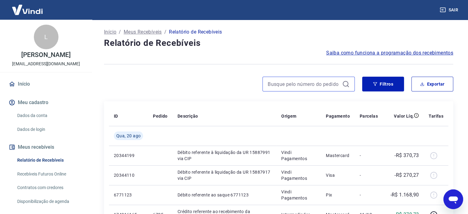
click at [292, 86] on input at bounding box center [304, 83] width 72 height 9
type input "8835"
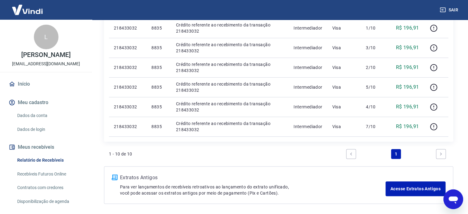
scroll to position [215, 0]
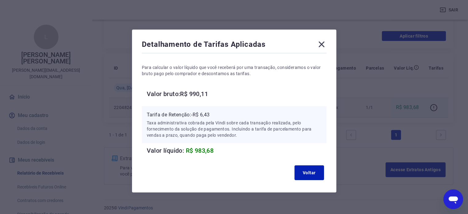
click at [320, 43] on icon at bounding box center [321, 45] width 6 height 6
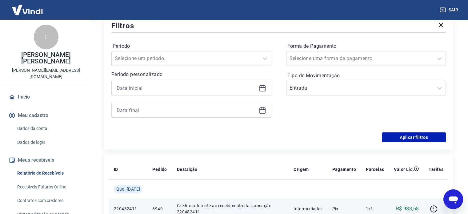
scroll to position [31, 0]
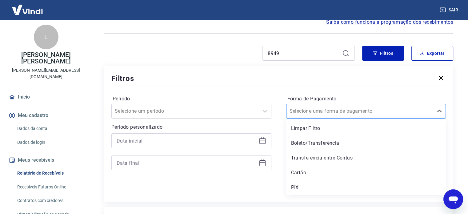
click at [336, 113] on input "Forma de Pagamento" at bounding box center [320, 110] width 62 height 7
click at [307, 185] on div "PIX" at bounding box center [366, 187] width 160 height 12
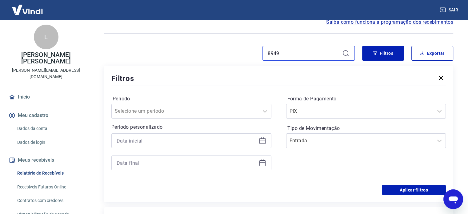
click at [287, 51] on input "8949" at bounding box center [304, 53] width 72 height 9
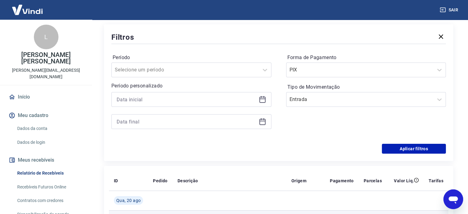
scroll to position [72, 0]
click at [401, 150] on button "Aplicar filtros" at bounding box center [414, 149] width 64 height 10
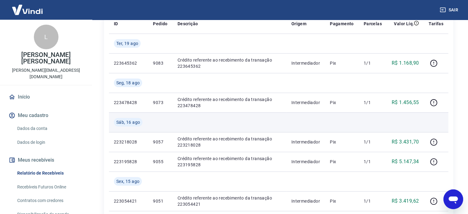
scroll to position [185, 0]
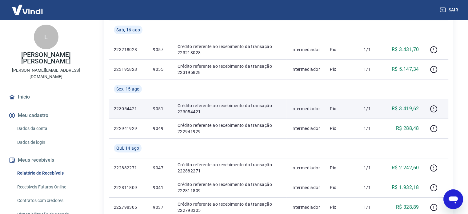
click at [306, 114] on td "Intermediador" at bounding box center [305, 109] width 38 height 20
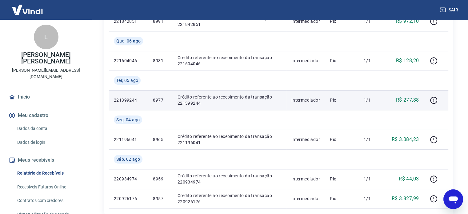
scroll to position [646, 0]
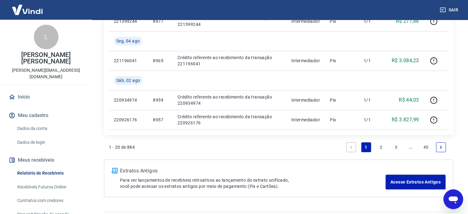
click at [410, 147] on link "..." at bounding box center [411, 147] width 10 height 10
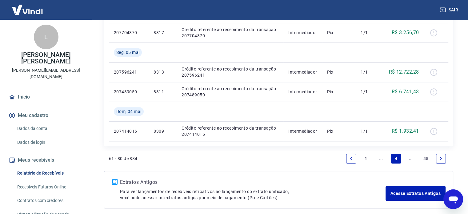
scroll to position [615, 0]
click at [363, 159] on link "1" at bounding box center [366, 158] width 10 height 10
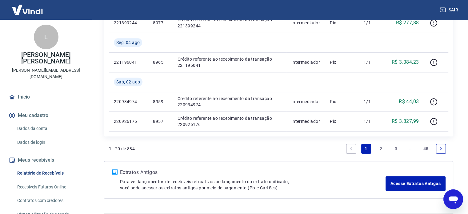
scroll to position [662, 0]
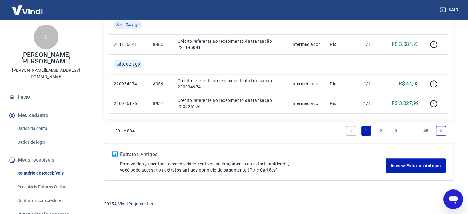
click at [382, 133] on link "2" at bounding box center [381, 131] width 10 height 10
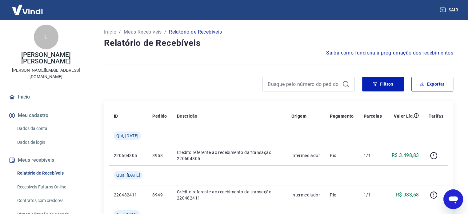
scroll to position [166, 0]
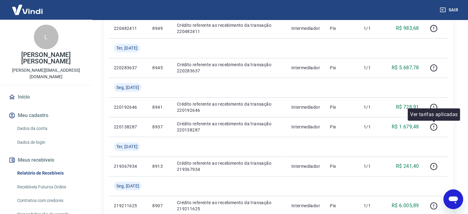
click at [434, 112] on p "Ver tarifas aplicadas" at bounding box center [433, 114] width 47 height 7
click at [433, 108] on div "Ver tarifas aplicadas" at bounding box center [433, 114] width 52 height 12
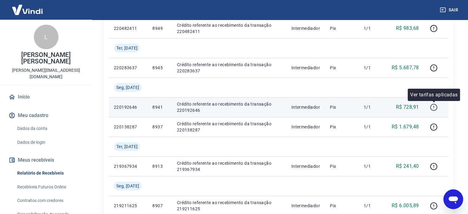
click at [433, 105] on icon "button" at bounding box center [434, 107] width 8 height 8
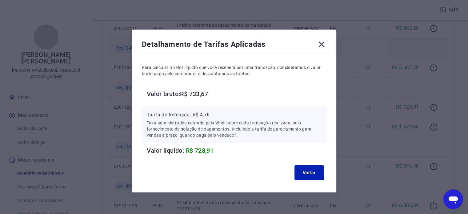
drag, startPoint x: 324, startPoint y: 42, endPoint x: 334, endPoint y: 49, distance: 11.3
click at [324, 42] on icon at bounding box center [321, 44] width 10 height 10
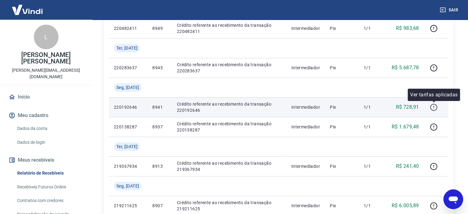
click at [431, 105] on icon "button" at bounding box center [434, 107] width 8 height 8
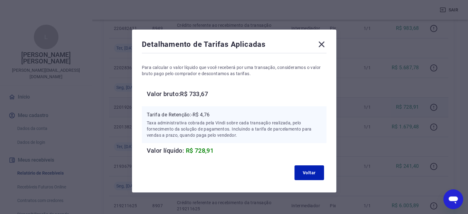
click at [319, 42] on icon at bounding box center [321, 45] width 6 height 6
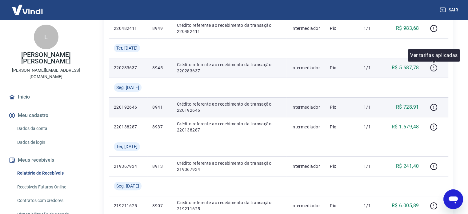
click at [434, 67] on icon "button" at bounding box center [434, 68] width 8 height 8
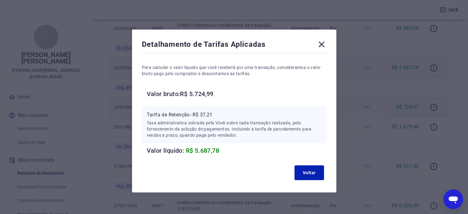
click at [324, 43] on icon at bounding box center [321, 44] width 10 height 10
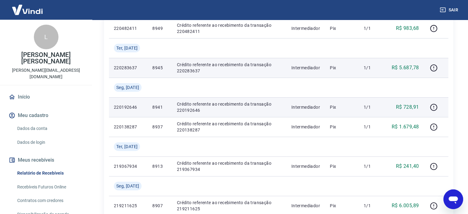
scroll to position [403, 0]
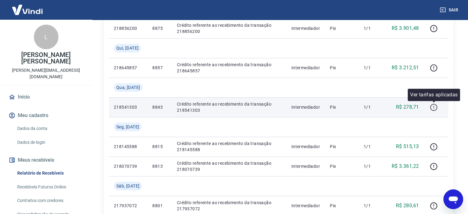
click at [434, 105] on icon "button" at bounding box center [434, 107] width 8 height 8
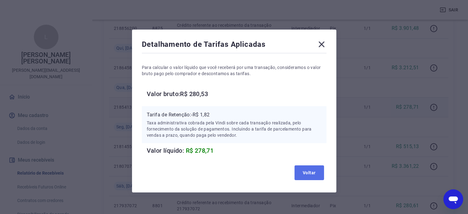
click at [319, 171] on button "Voltar" at bounding box center [309, 172] width 30 height 15
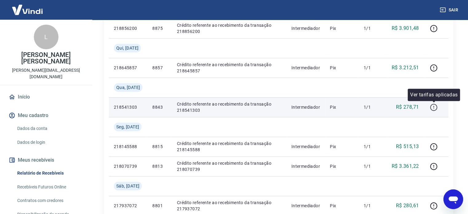
click at [434, 107] on icon "button" at bounding box center [434, 107] width 8 height 8
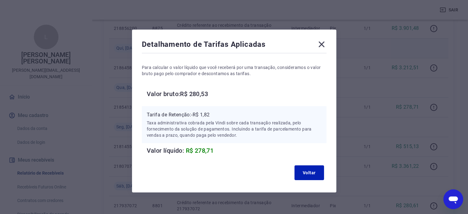
click at [322, 44] on icon at bounding box center [321, 44] width 10 height 10
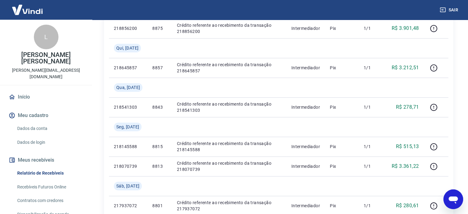
scroll to position [225, 0]
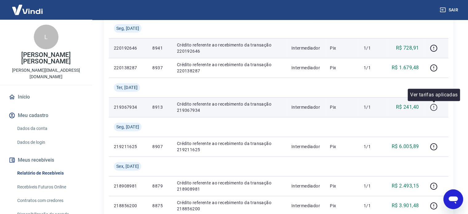
click at [433, 105] on icon "button" at bounding box center [434, 107] width 8 height 8
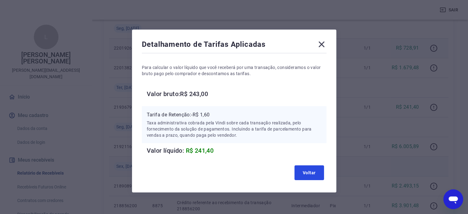
drag, startPoint x: 317, startPoint y: 175, endPoint x: 328, endPoint y: 169, distance: 12.0
click at [317, 175] on button "Voltar" at bounding box center [309, 172] width 30 height 15
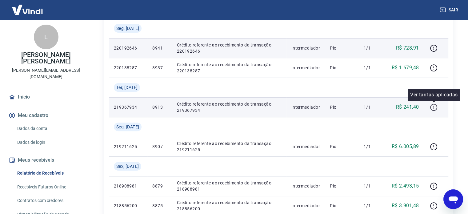
click at [435, 104] on icon "button" at bounding box center [433, 107] width 7 height 7
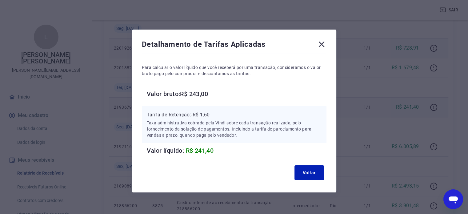
click at [322, 45] on icon at bounding box center [321, 45] width 6 height 6
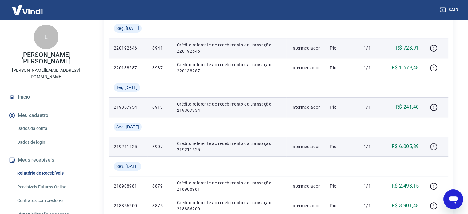
click at [431, 147] on icon "button" at bounding box center [433, 146] width 7 height 7
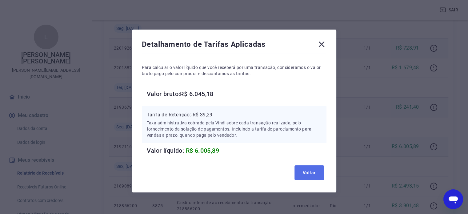
click at [321, 168] on button "Voltar" at bounding box center [309, 172] width 30 height 15
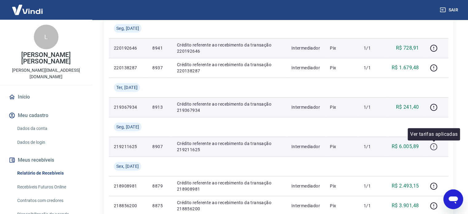
click at [435, 147] on icon "button" at bounding box center [434, 147] width 8 height 8
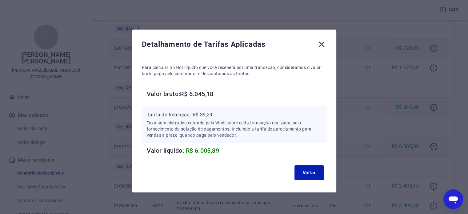
click at [322, 44] on icon at bounding box center [321, 44] width 10 height 10
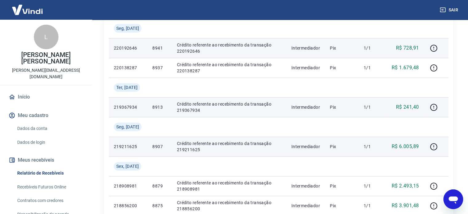
click at [154, 148] on p "8907" at bounding box center [159, 146] width 14 height 6
copy p "8907"
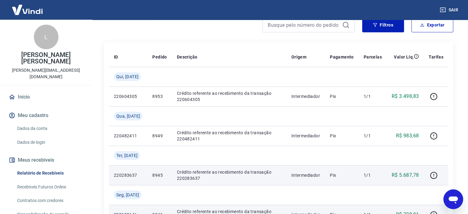
scroll to position [0, 0]
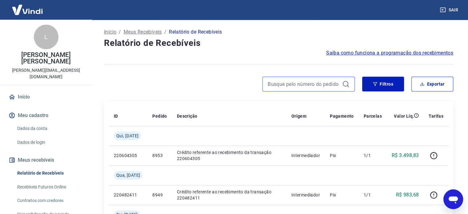
click at [280, 87] on input at bounding box center [304, 83] width 72 height 9
paste input "8907"
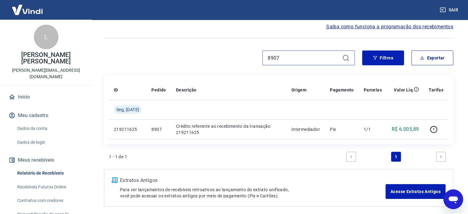
scroll to position [52, 0]
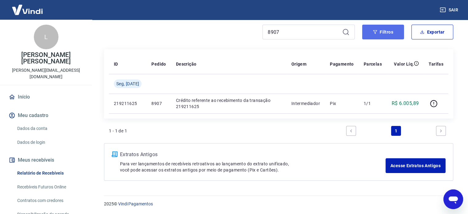
click at [379, 32] on button "Filtros" at bounding box center [383, 32] width 42 height 15
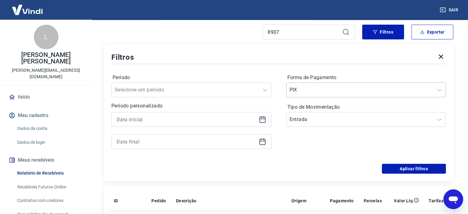
click at [328, 86] on input "Forma de Pagamento" at bounding box center [320, 89] width 62 height 7
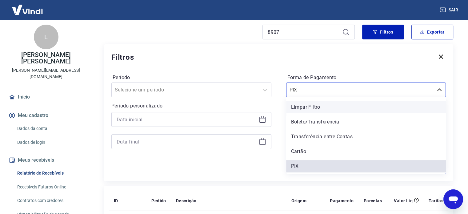
click at [326, 108] on div "Limpar Filtro" at bounding box center [366, 107] width 160 height 12
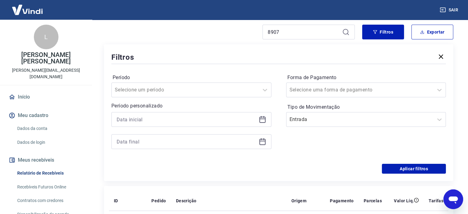
click at [316, 110] on label "Tipo de Movimentação" at bounding box center [365, 106] width 157 height 7
click at [317, 114] on div "Entrada" at bounding box center [359, 119] width 147 height 11
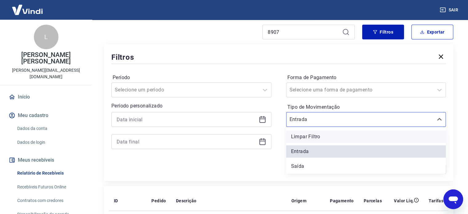
click at [312, 136] on div "Limpar Filtro" at bounding box center [366, 136] width 160 height 12
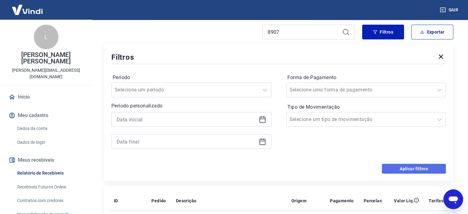
click at [402, 168] on button "Aplicar filtros" at bounding box center [414, 169] width 64 height 10
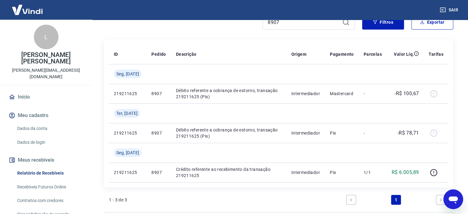
scroll to position [62, 0]
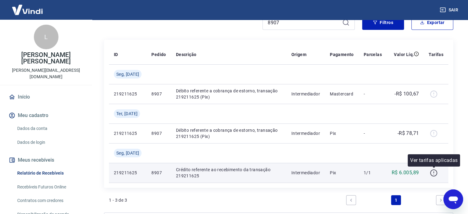
click at [432, 172] on icon "button" at bounding box center [434, 173] width 8 height 8
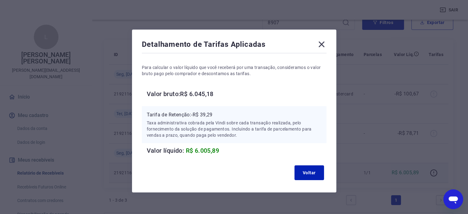
click at [321, 44] on icon at bounding box center [321, 45] width 6 height 6
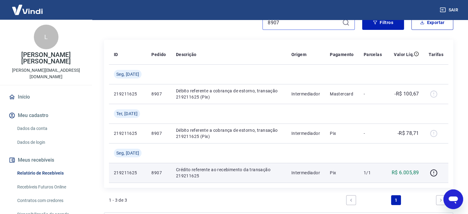
drag, startPoint x: 291, startPoint y: 24, endPoint x: 236, endPoint y: 24, distance: 54.4
click at [236, 24] on div "8907" at bounding box center [229, 22] width 251 height 15
paste input "9029323"
type input "9029323"
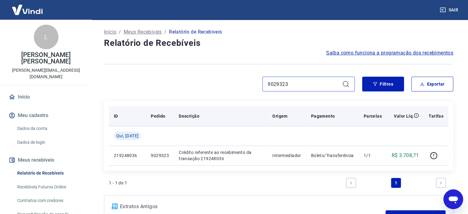
scroll to position [52, 0]
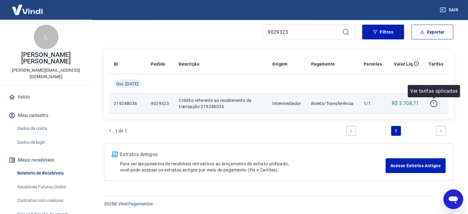
click at [434, 102] on icon "button" at bounding box center [434, 104] width 8 height 8
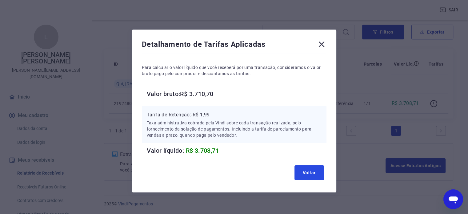
drag, startPoint x: 316, startPoint y: 174, endPoint x: 380, endPoint y: 140, distance: 72.8
click at [316, 174] on button "Voltar" at bounding box center [309, 172] width 30 height 15
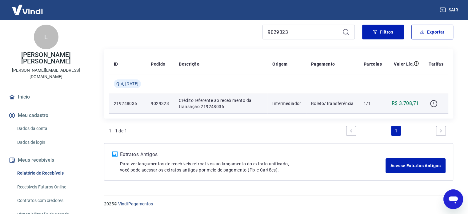
click at [431, 103] on icon "button" at bounding box center [434, 104] width 8 height 8
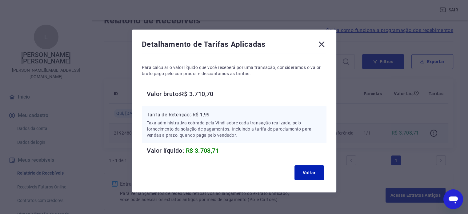
scroll to position [0, 0]
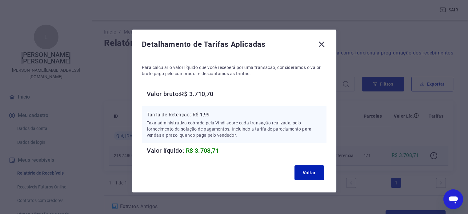
click at [321, 45] on icon at bounding box center [321, 44] width 10 height 10
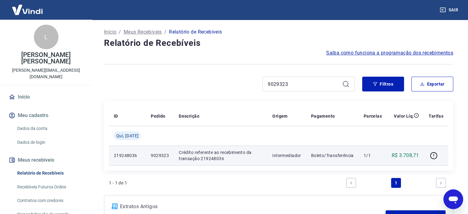
drag, startPoint x: 291, startPoint y: 89, endPoint x: 288, endPoint y: 84, distance: 5.4
click at [288, 84] on div "9029323" at bounding box center [308, 84] width 92 height 15
drag, startPoint x: 289, startPoint y: 83, endPoint x: 245, endPoint y: 83, distance: 44.3
click at [245, 83] on div "9029323" at bounding box center [229, 84] width 251 height 15
paste input "8937"
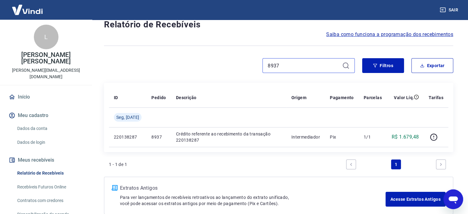
scroll to position [52, 0]
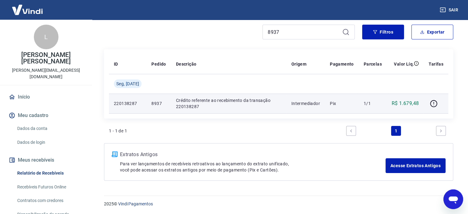
click at [134, 102] on p "220138287" at bounding box center [128, 103] width 28 height 6
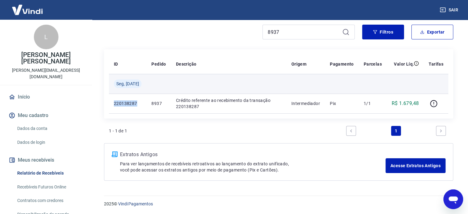
copy p "220138287"
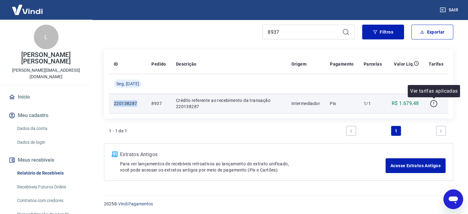
click at [434, 103] on icon "button" at bounding box center [434, 104] width 8 height 8
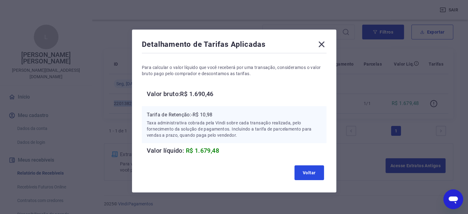
click at [311, 172] on button "Voltar" at bounding box center [309, 172] width 30 height 15
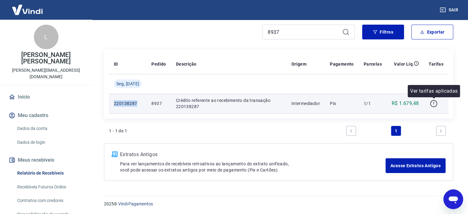
click at [435, 104] on icon "button" at bounding box center [434, 104] width 8 height 8
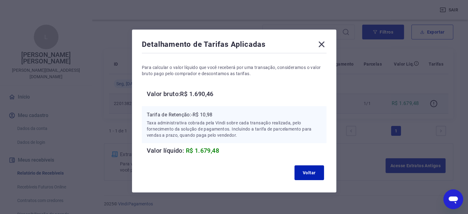
click at [320, 48] on icon at bounding box center [321, 44] width 10 height 10
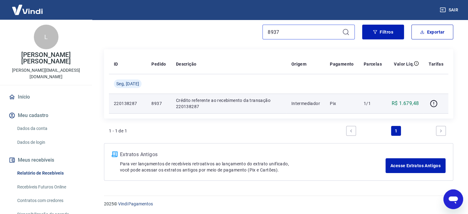
click at [314, 35] on input "8937" at bounding box center [304, 31] width 72 height 9
paste input "173763815378"
type input "173763815378"
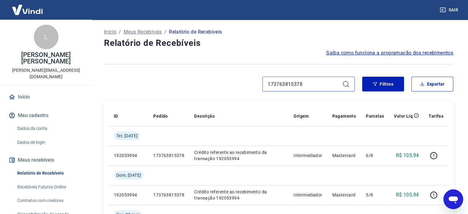
click at [308, 86] on input "173763815378" at bounding box center [304, 83] width 72 height 9
click at [369, 81] on button "Filtros" at bounding box center [383, 84] width 42 height 15
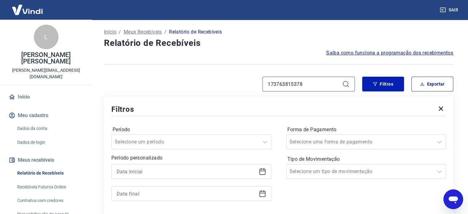
click at [328, 79] on input "173763815378" at bounding box center [304, 83] width 72 height 9
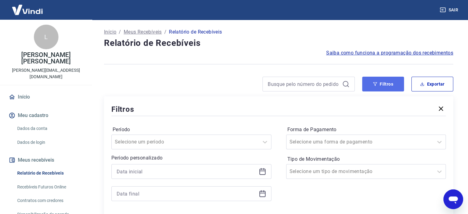
click at [376, 85] on icon "button" at bounding box center [375, 84] width 4 height 4
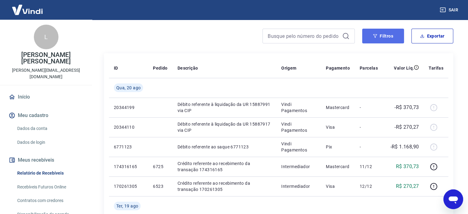
scroll to position [62, 0]
